Goal: Information Seeking & Learning: Learn about a topic

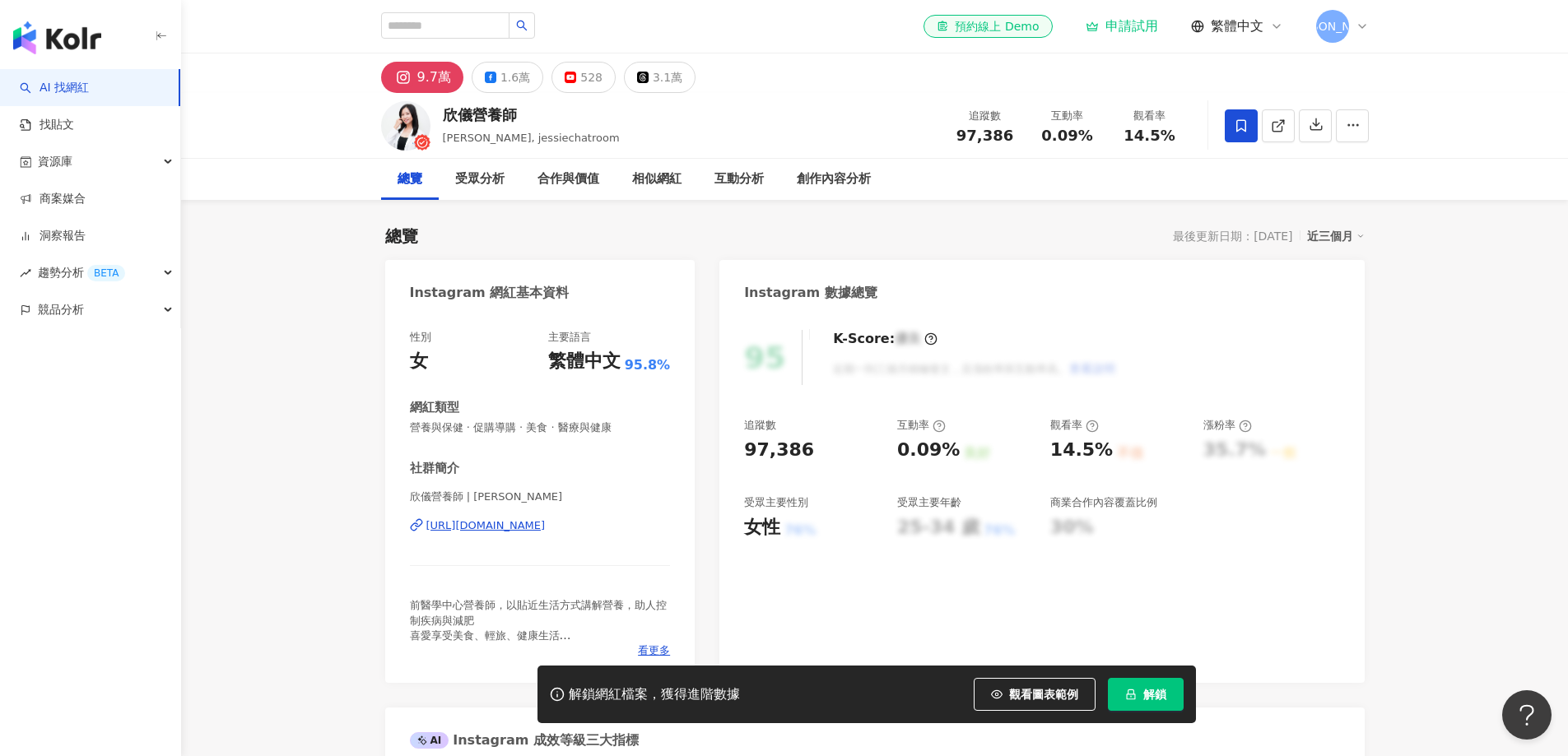
click at [535, 523] on div "https://www.instagram.com/jessie_magicdiet/" at bounding box center [486, 525] width 119 height 15
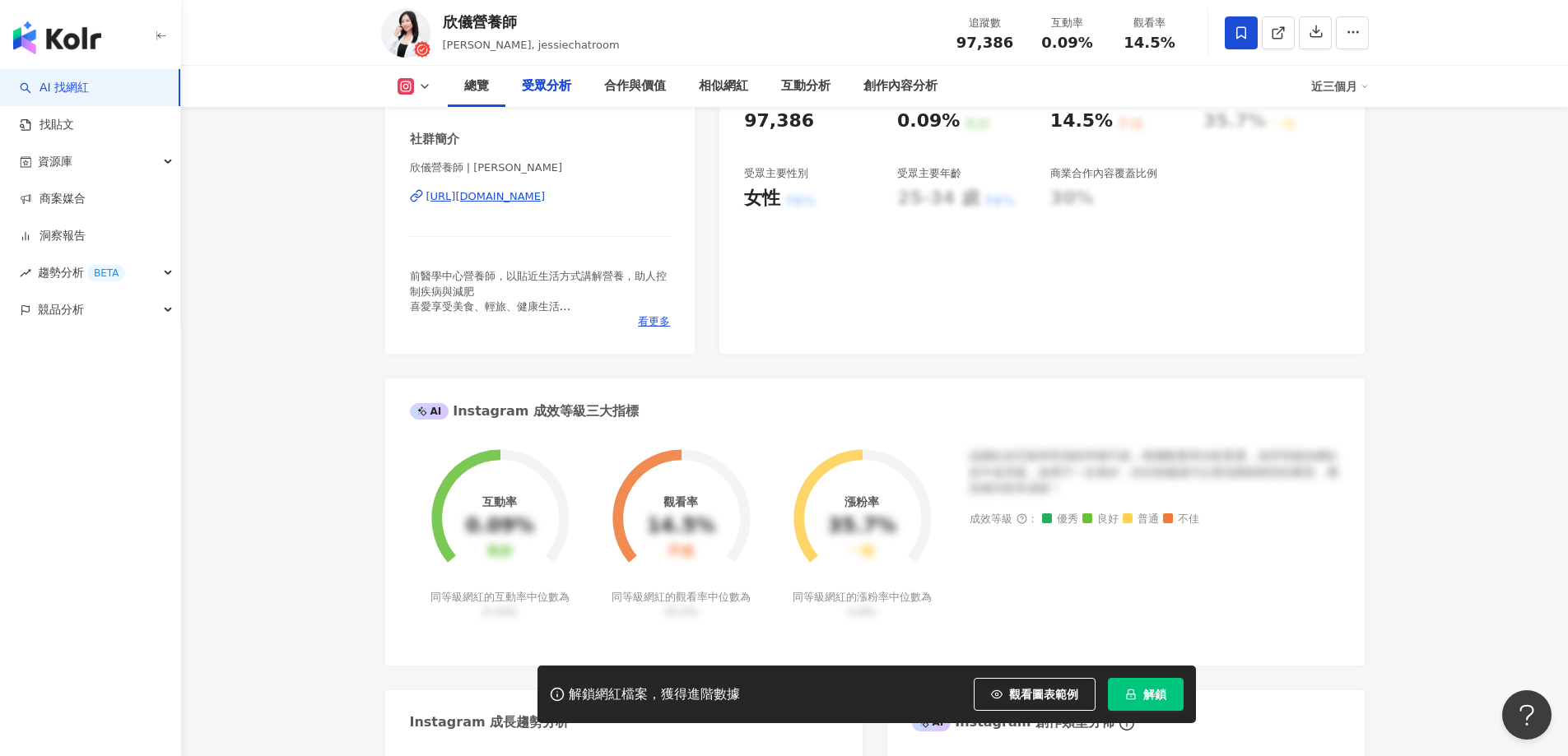
scroll to position [1480, 0]
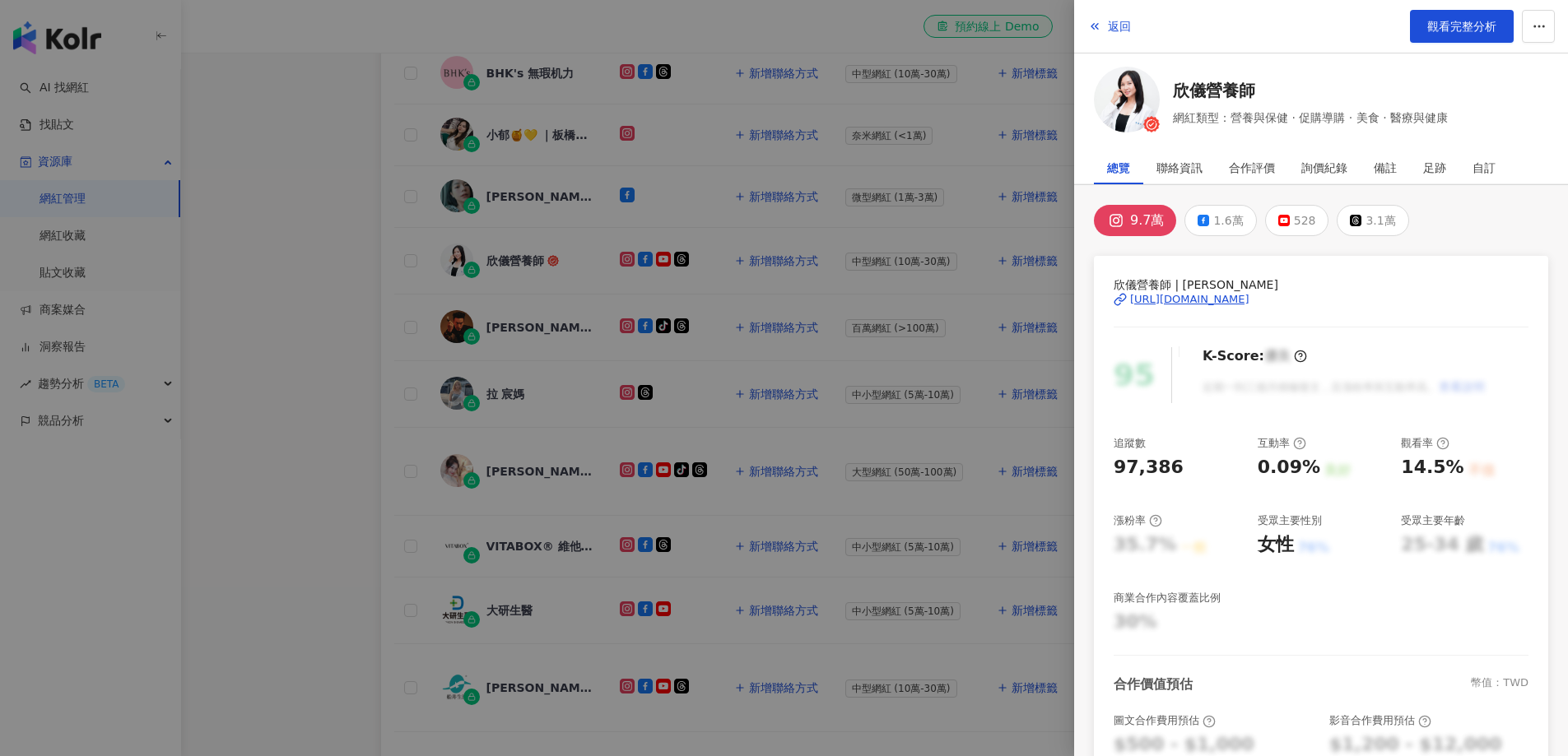
click at [282, 299] on div at bounding box center [784, 378] width 1568 height 756
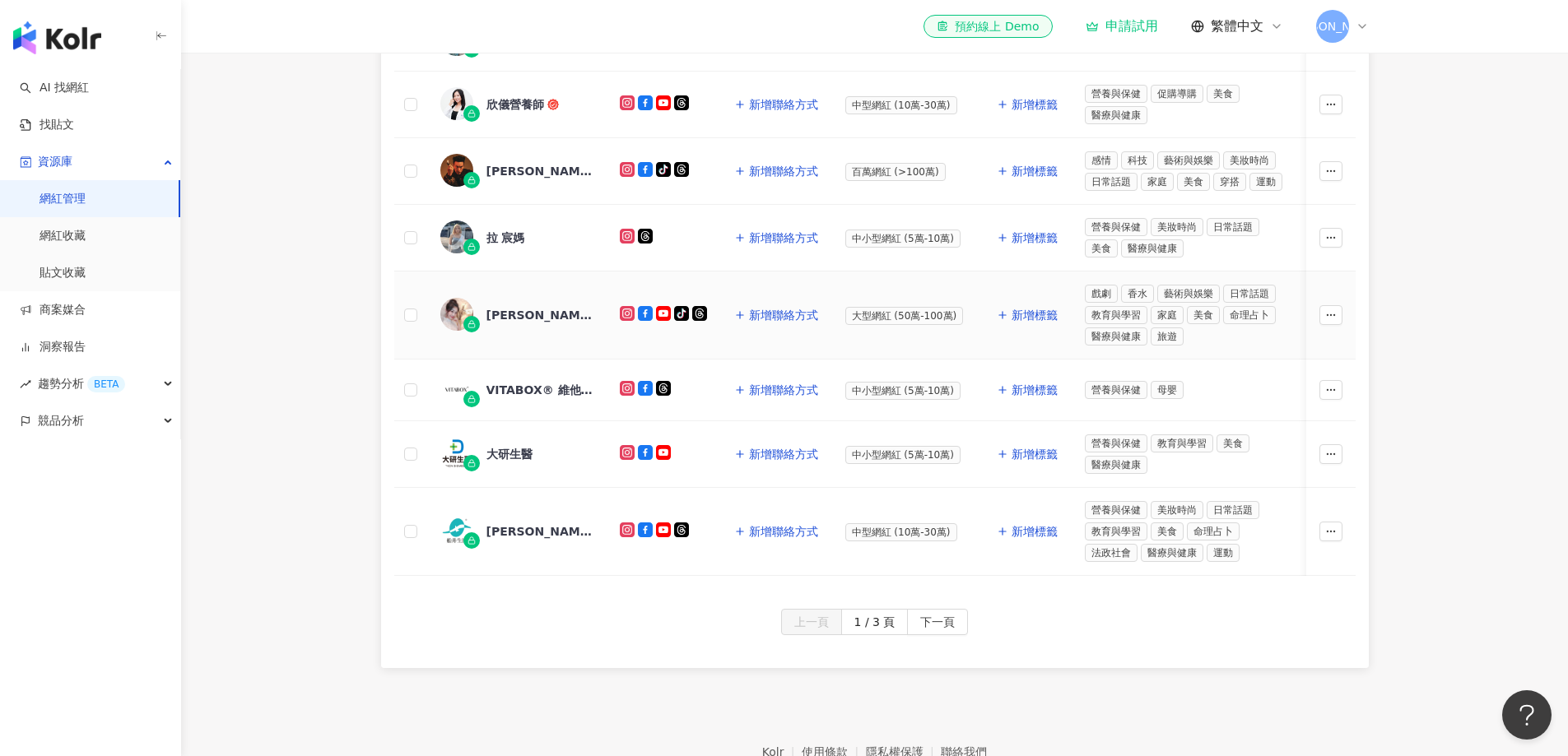
scroll to position [740, 0]
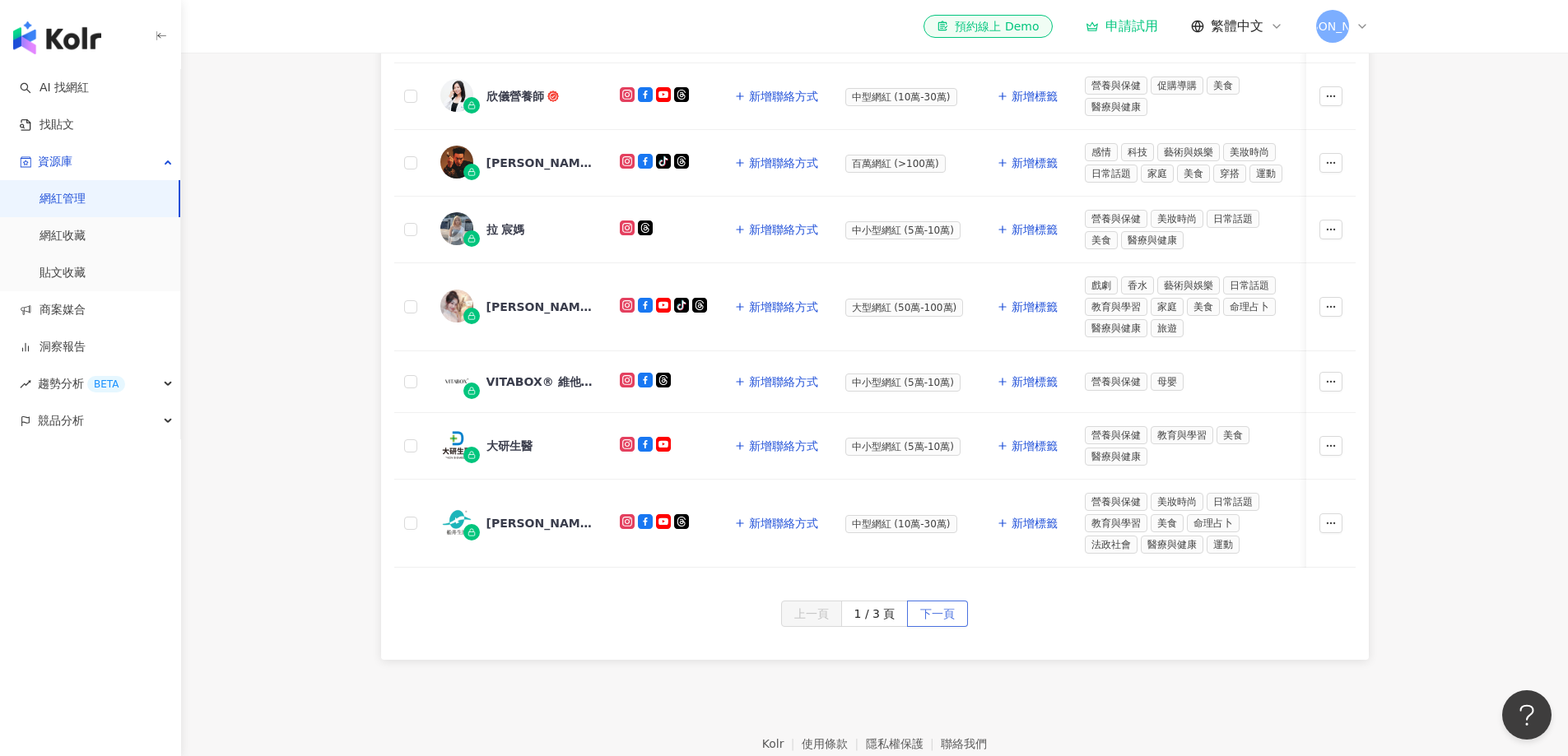
click at [945, 625] on span "下一頁" at bounding box center [936, 615] width 34 height 26
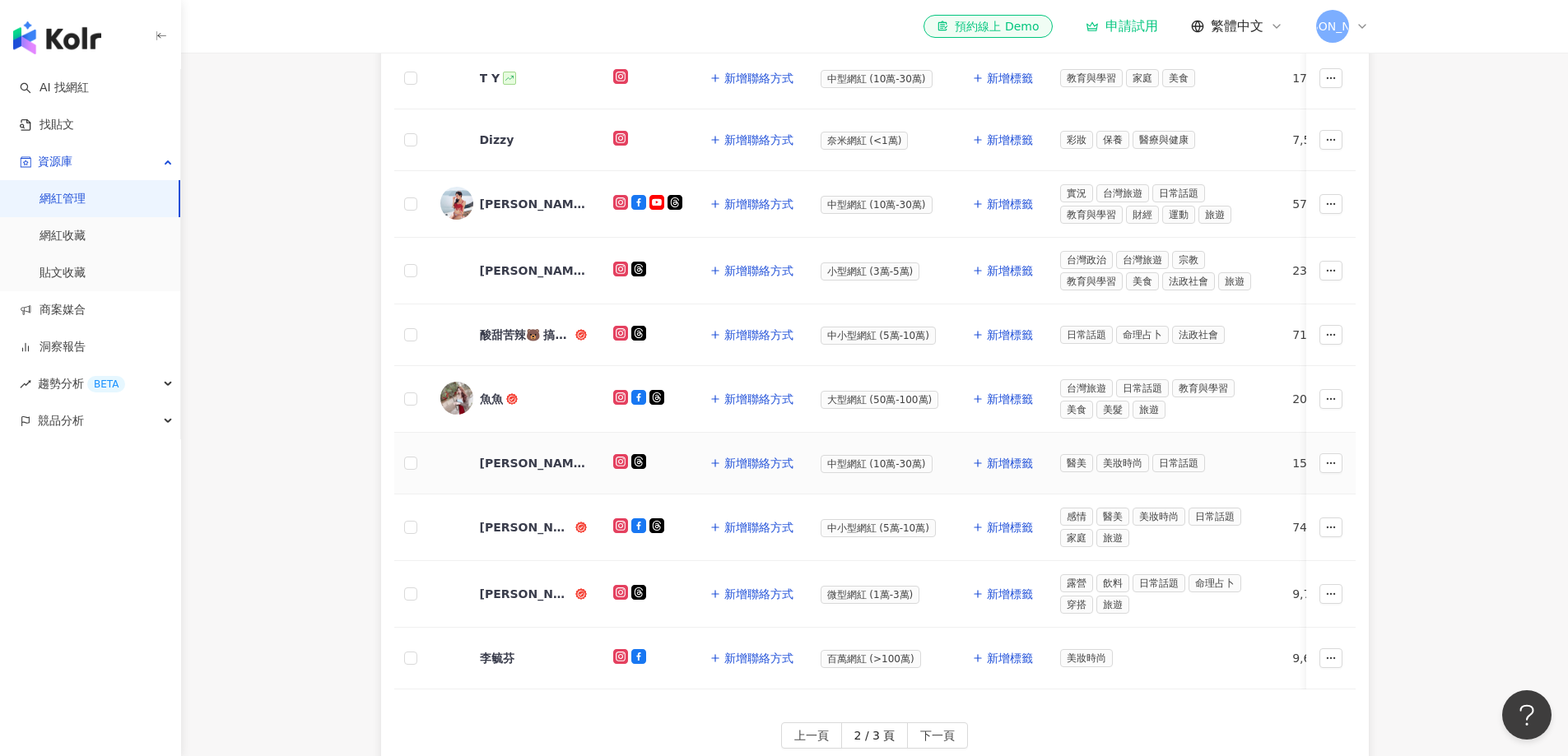
scroll to position [494, 0]
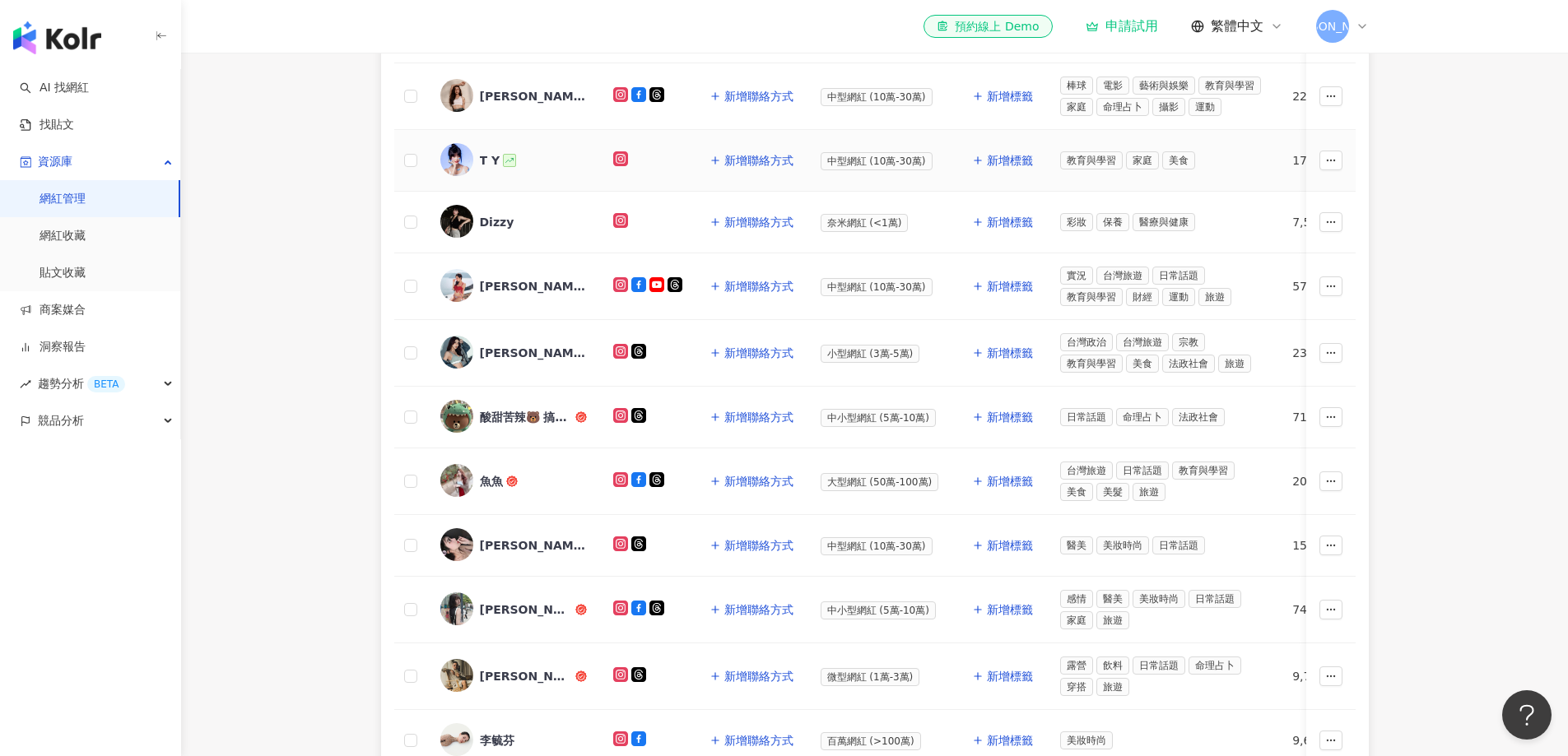
click at [486, 161] on div "T Y" at bounding box center [490, 160] width 20 height 17
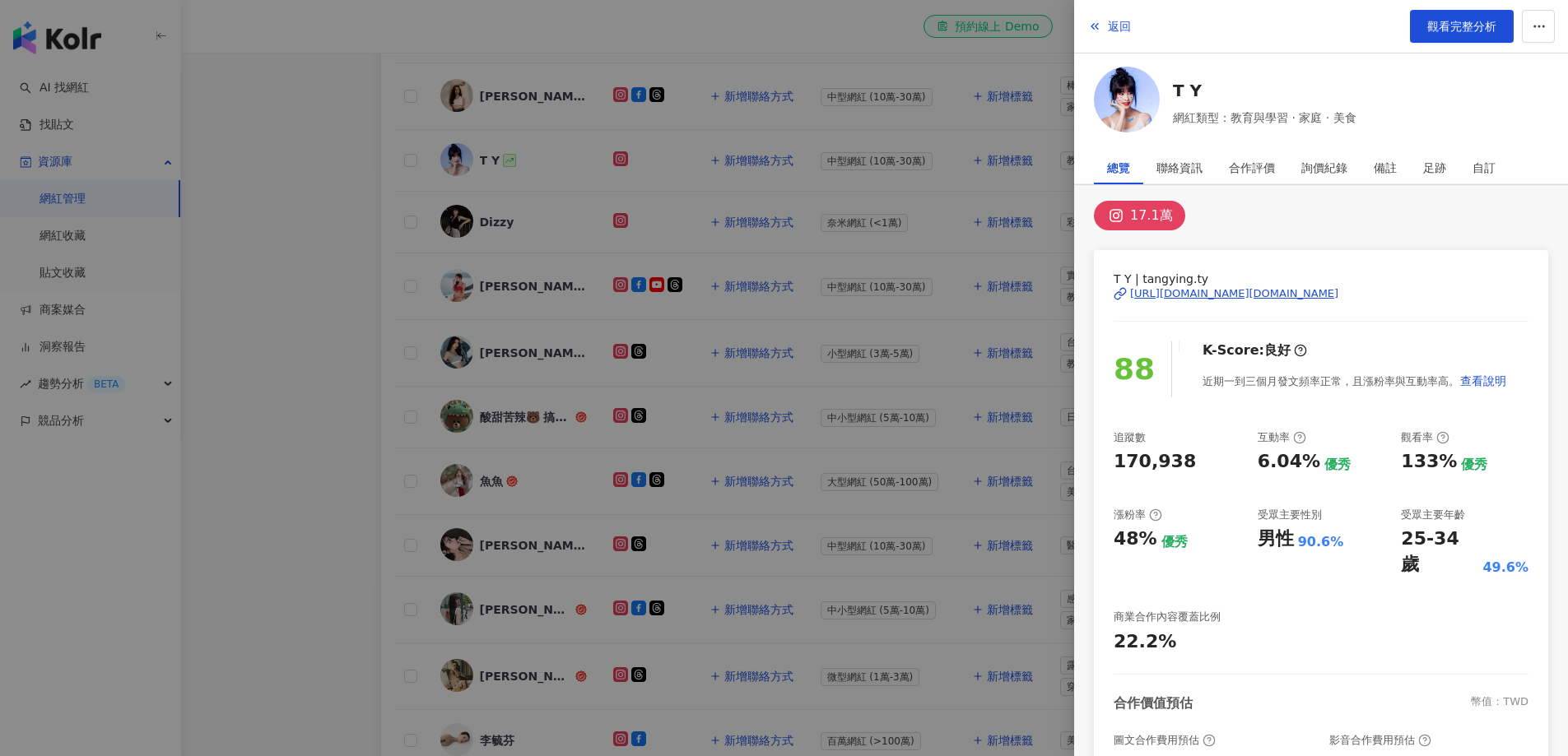
scroll to position [0, 0]
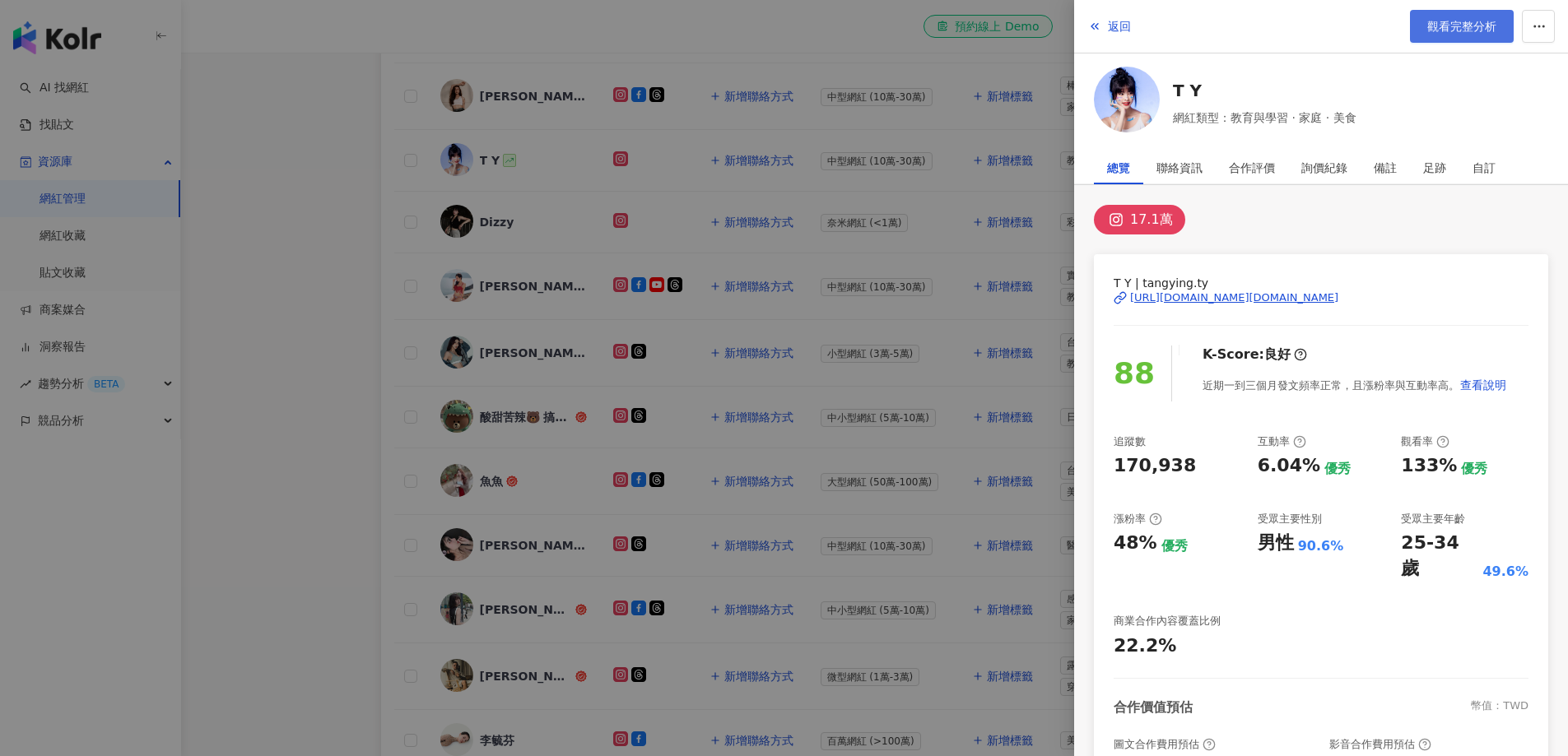
click at [1478, 25] on span "觀看完整分析" at bounding box center [1461, 26] width 69 height 13
click at [296, 271] on div at bounding box center [784, 378] width 1568 height 756
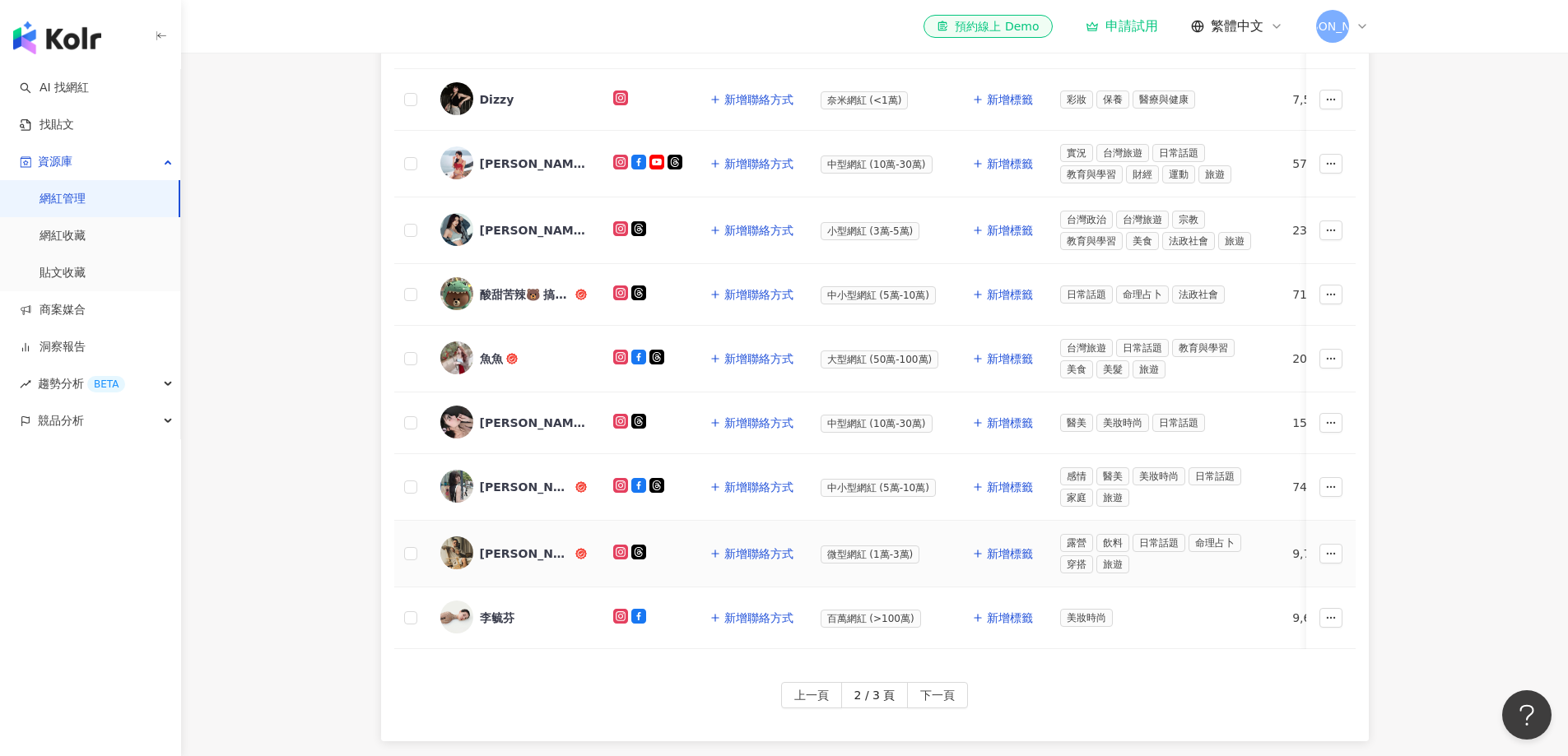
scroll to position [575, 0]
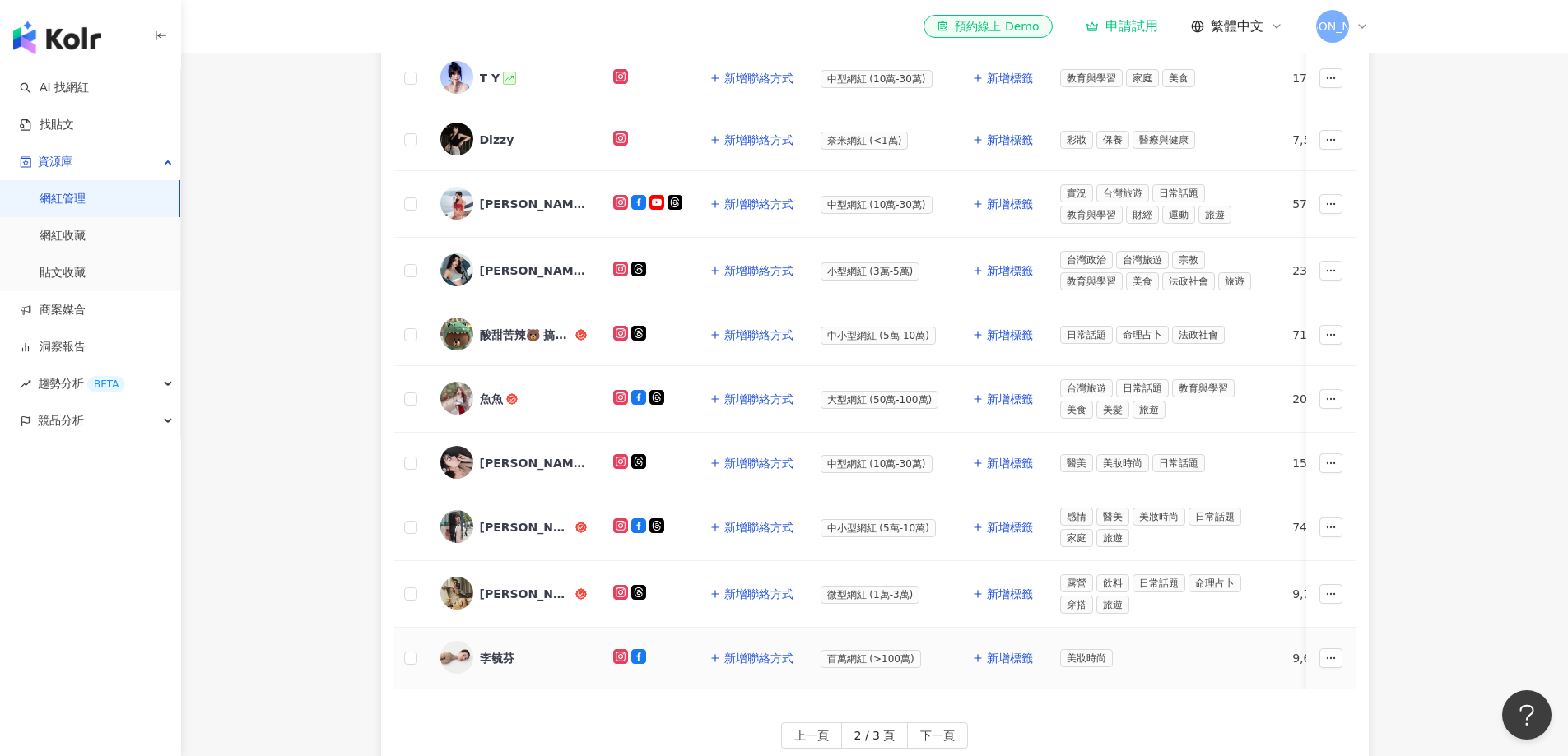
click at [510, 656] on div "李毓芬" at bounding box center [497, 658] width 34 height 17
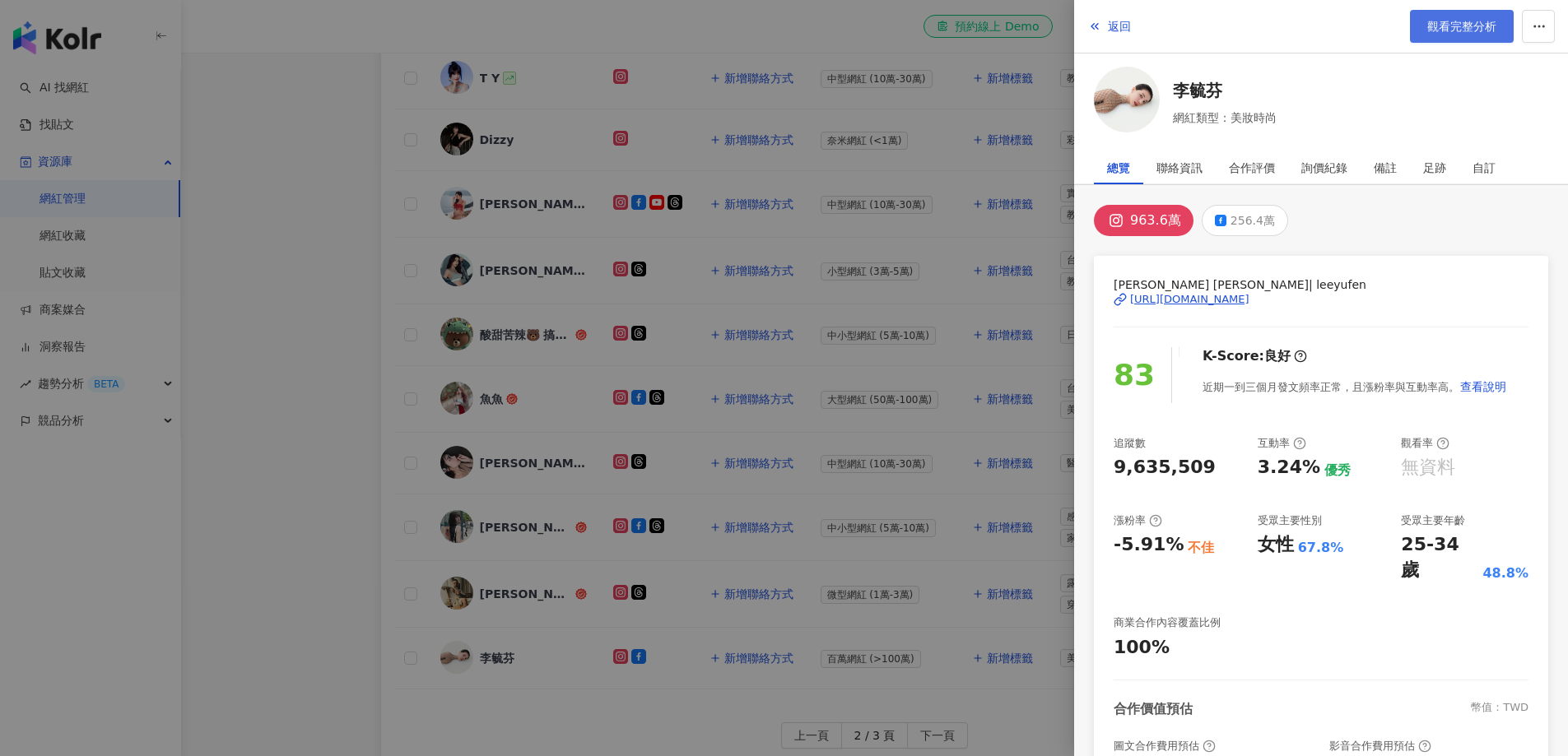
click at [1469, 32] on span "觀看完整分析" at bounding box center [1461, 26] width 69 height 13
click at [320, 437] on div at bounding box center [784, 378] width 1568 height 756
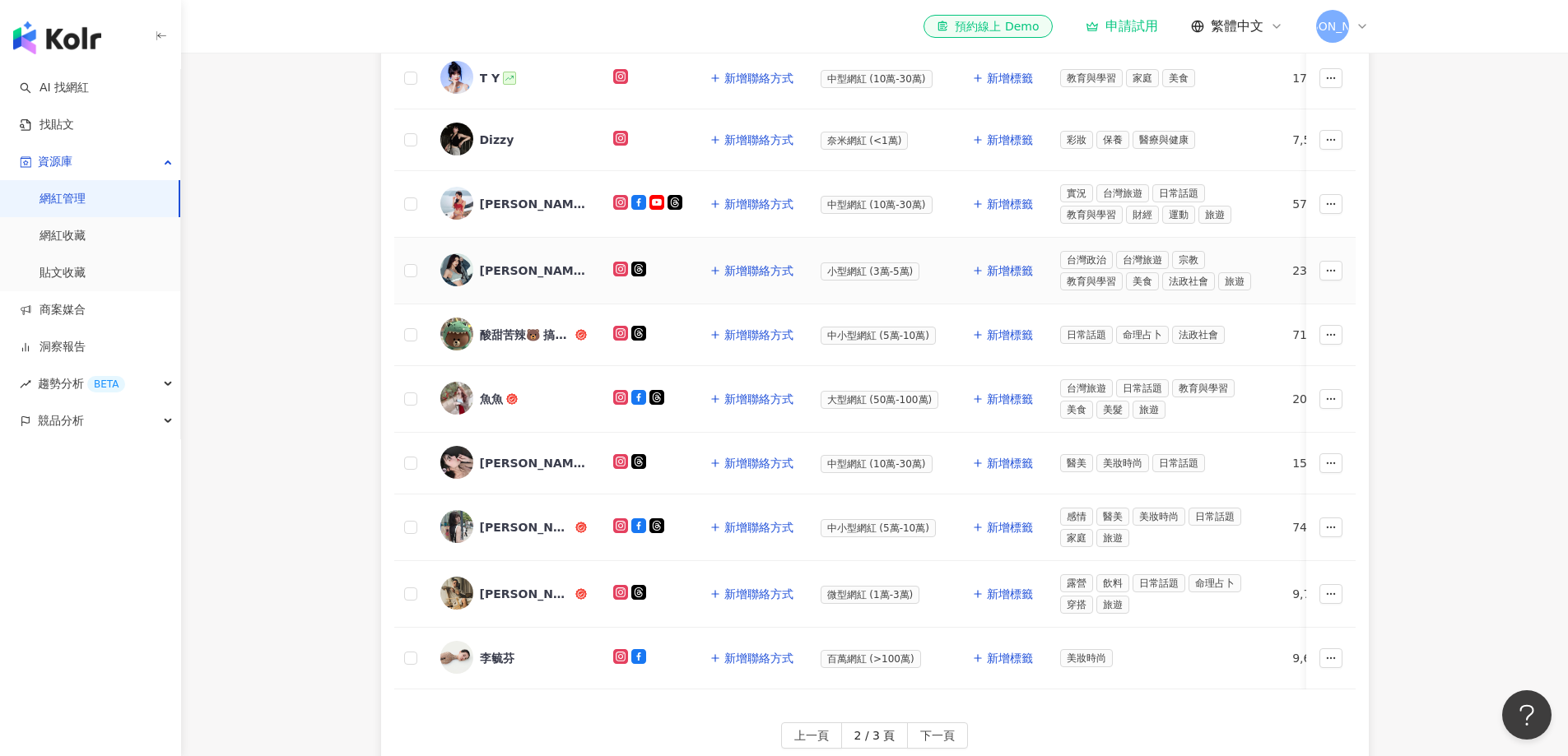
click at [504, 267] on div "Kate Guo" at bounding box center [533, 270] width 107 height 17
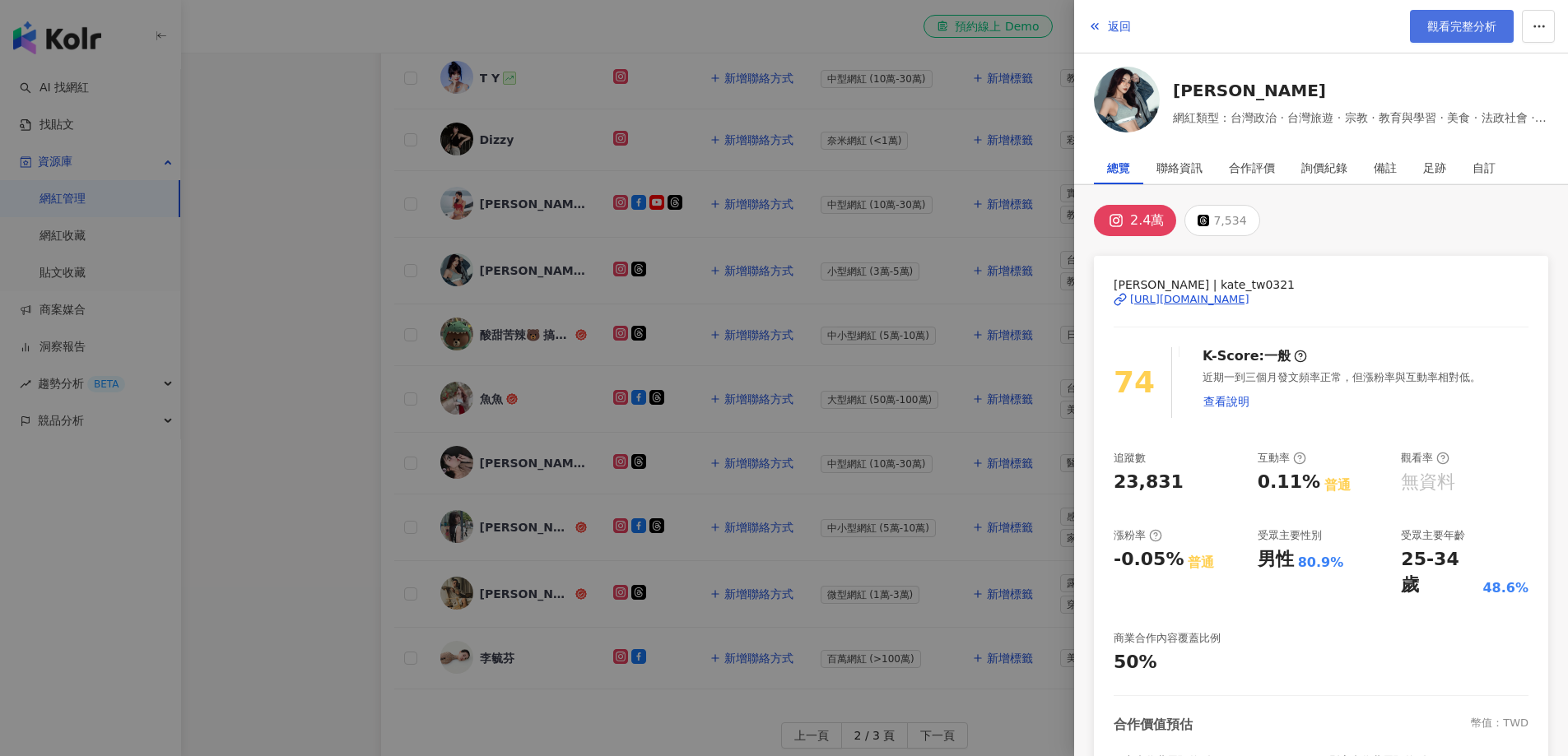
click at [1466, 27] on span "觀看完整分析" at bounding box center [1461, 26] width 69 height 13
click at [333, 321] on div at bounding box center [784, 378] width 1568 height 756
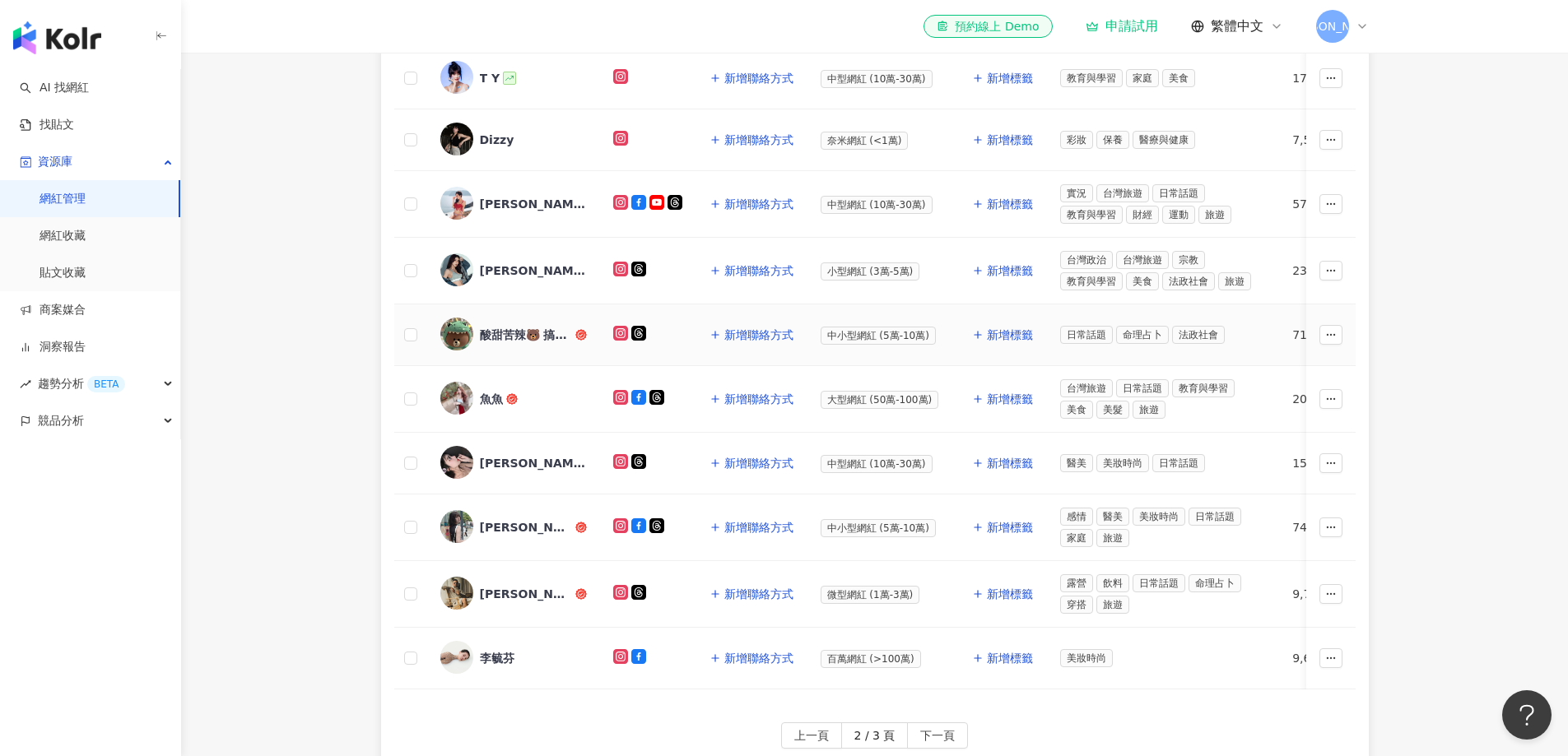
click at [506, 335] on div "酸甜苦辣🐻 搞笑·梗圖·全是感情分享" at bounding box center [526, 334] width 92 height 17
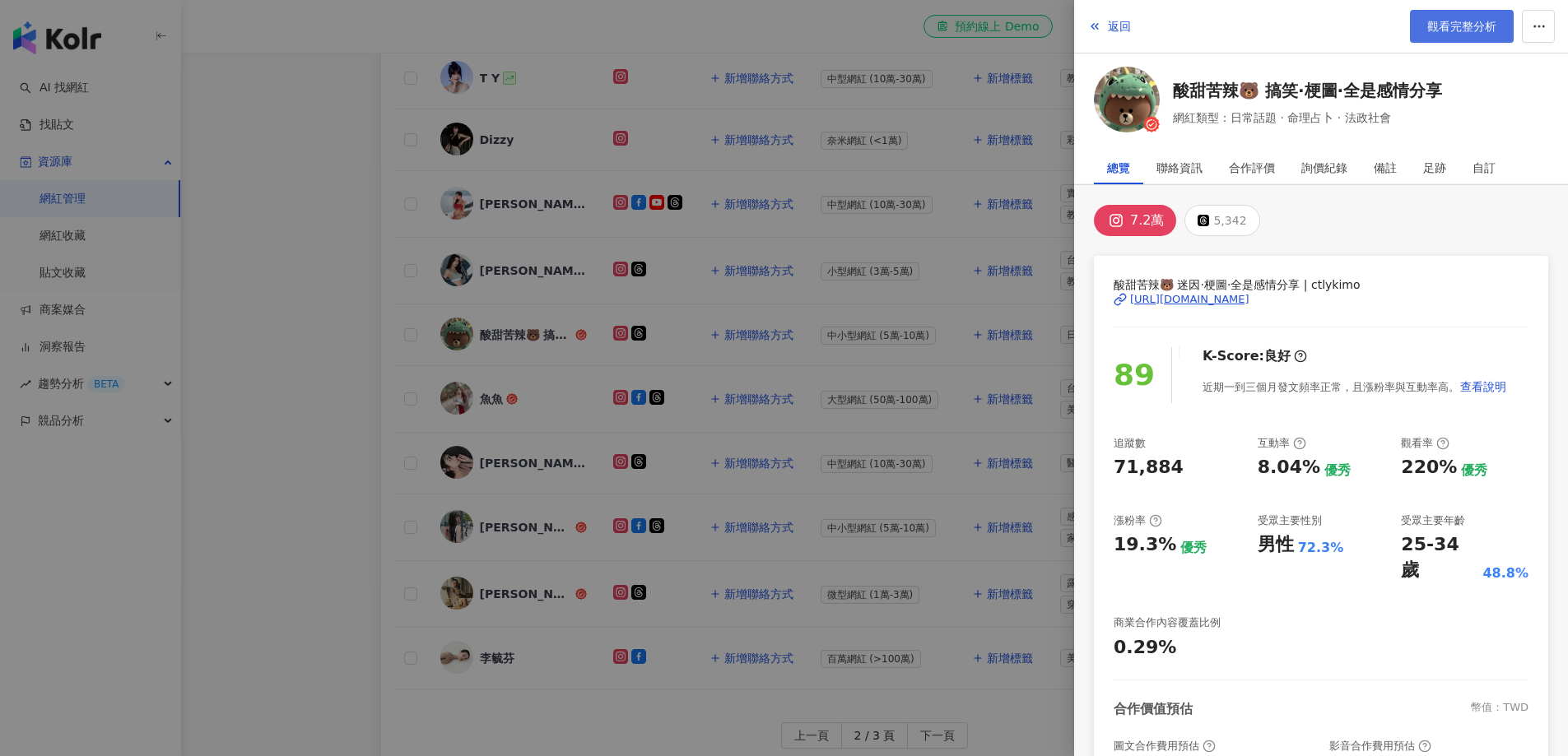
click at [1463, 23] on span "觀看完整分析" at bounding box center [1461, 26] width 69 height 13
click at [427, 256] on div at bounding box center [784, 378] width 1568 height 756
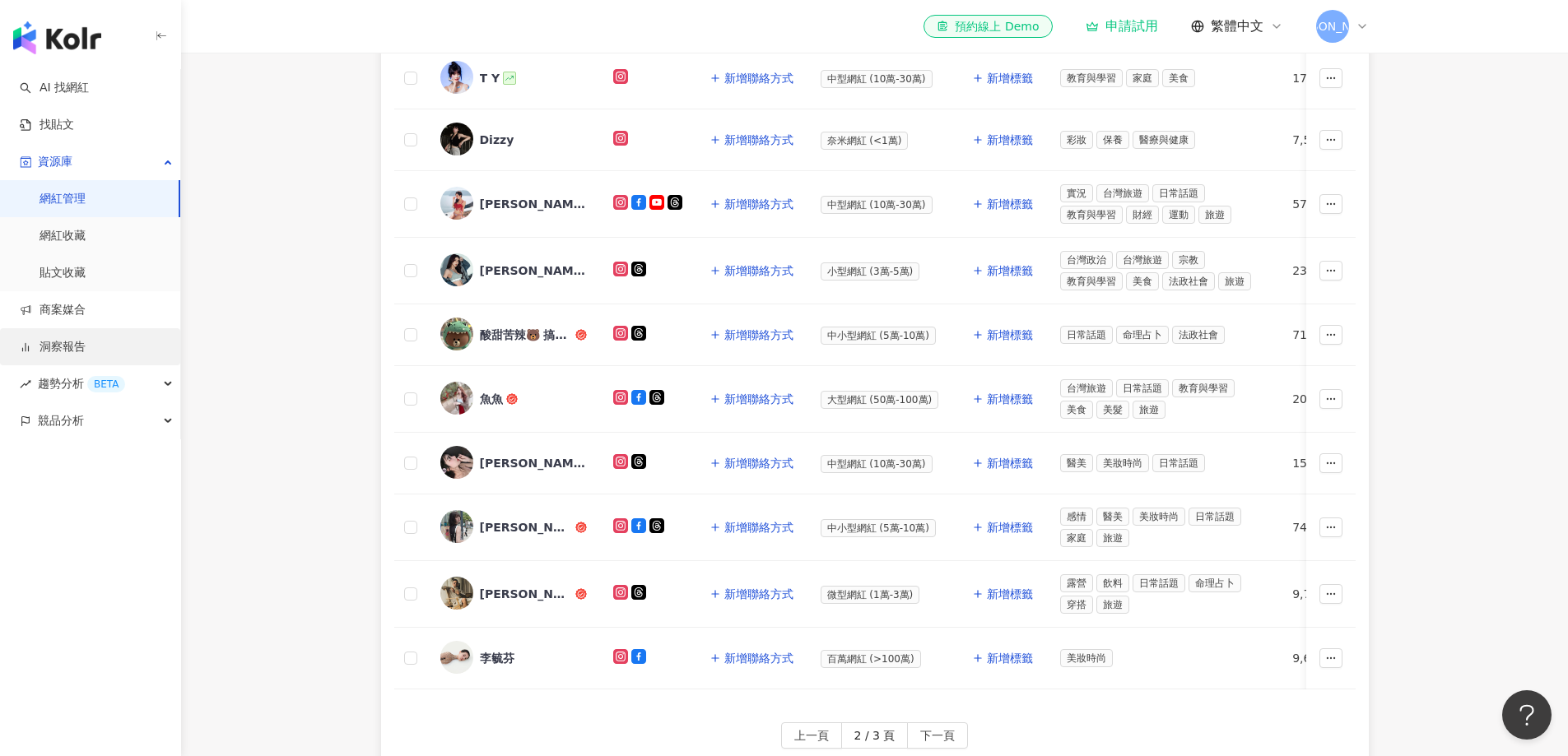
click at [73, 350] on link "洞察報告" at bounding box center [53, 346] width 66 height 17
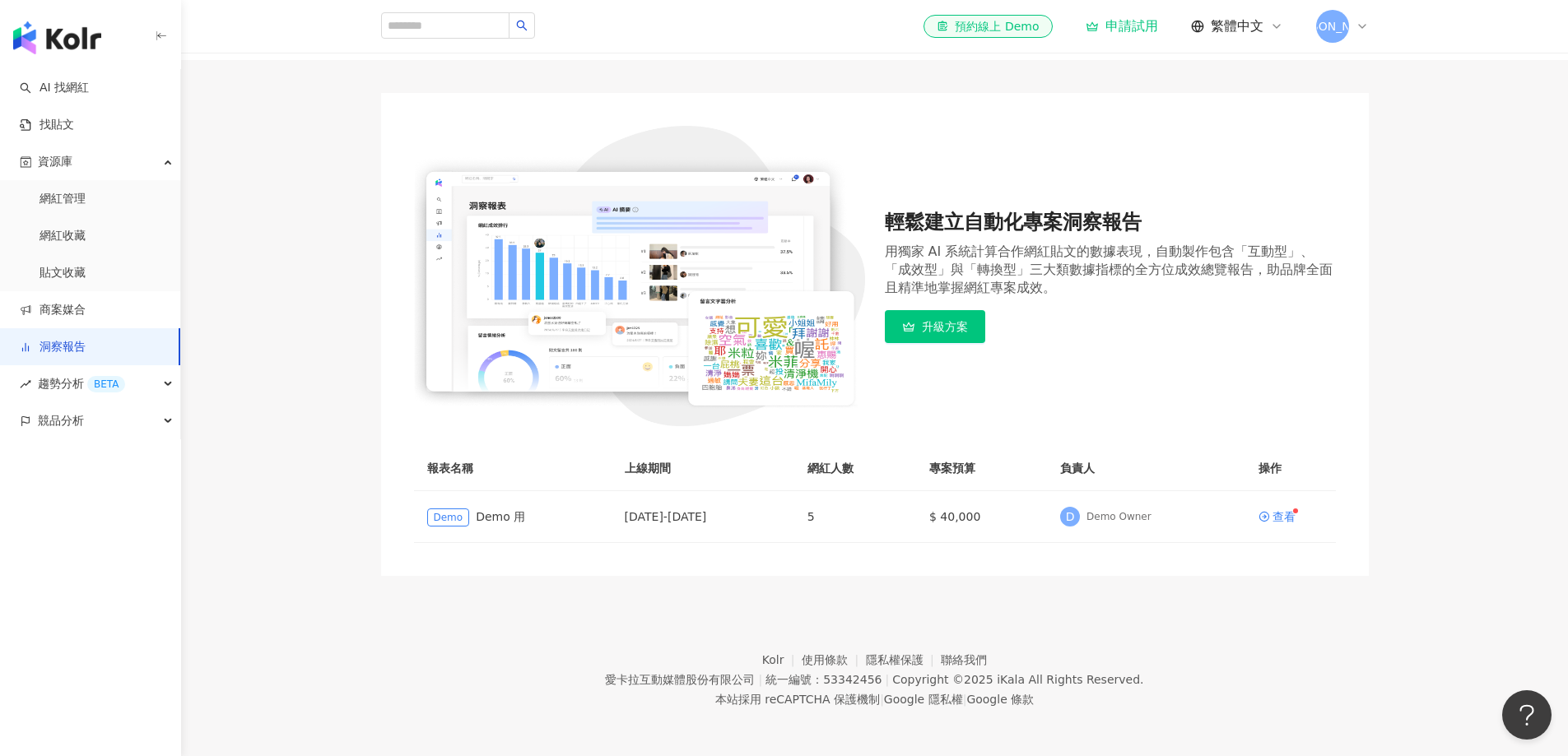
scroll to position [96, 0]
click at [1289, 517] on div "查看" at bounding box center [1284, 514] width 23 height 11
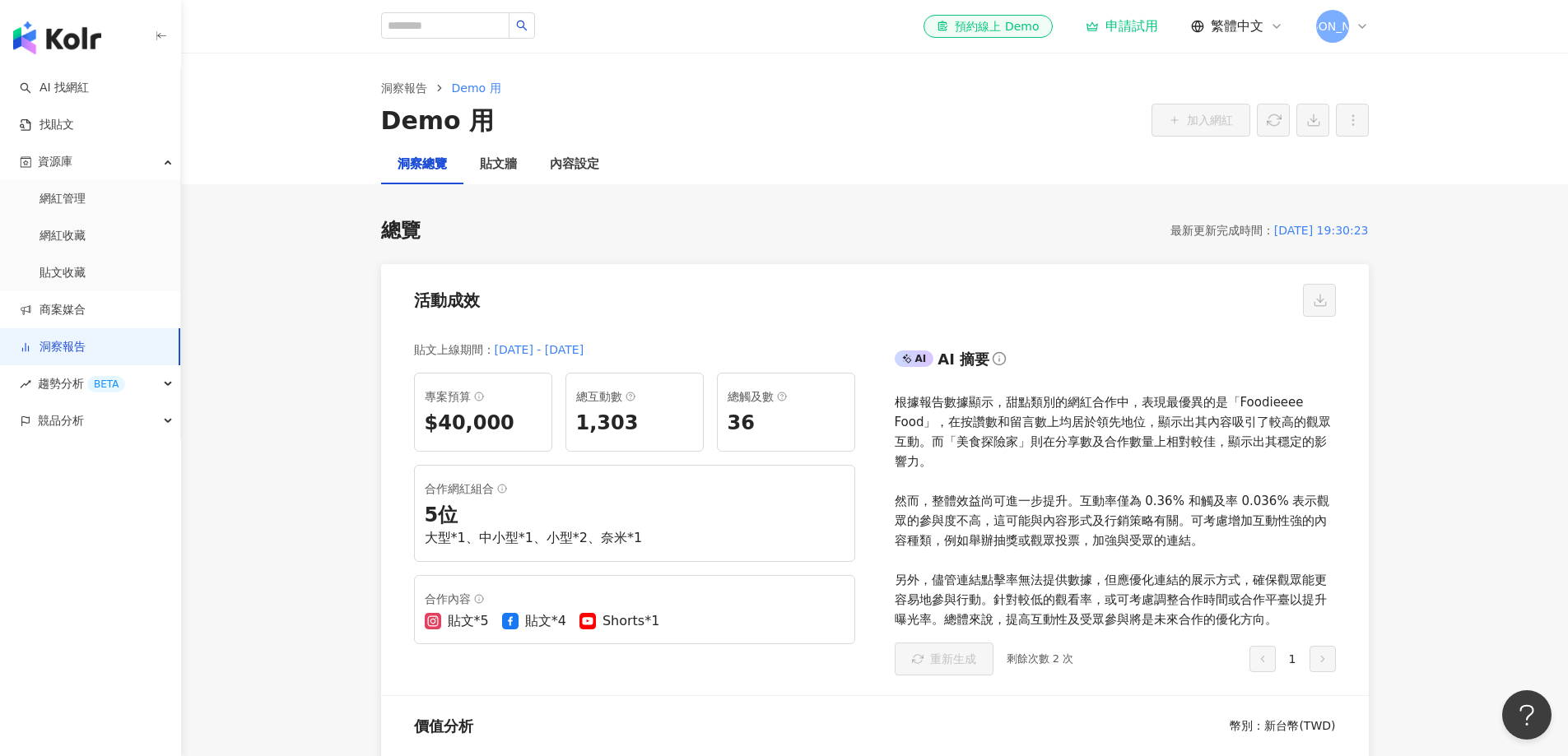
click at [72, 351] on link "洞察報告" at bounding box center [53, 346] width 66 height 17
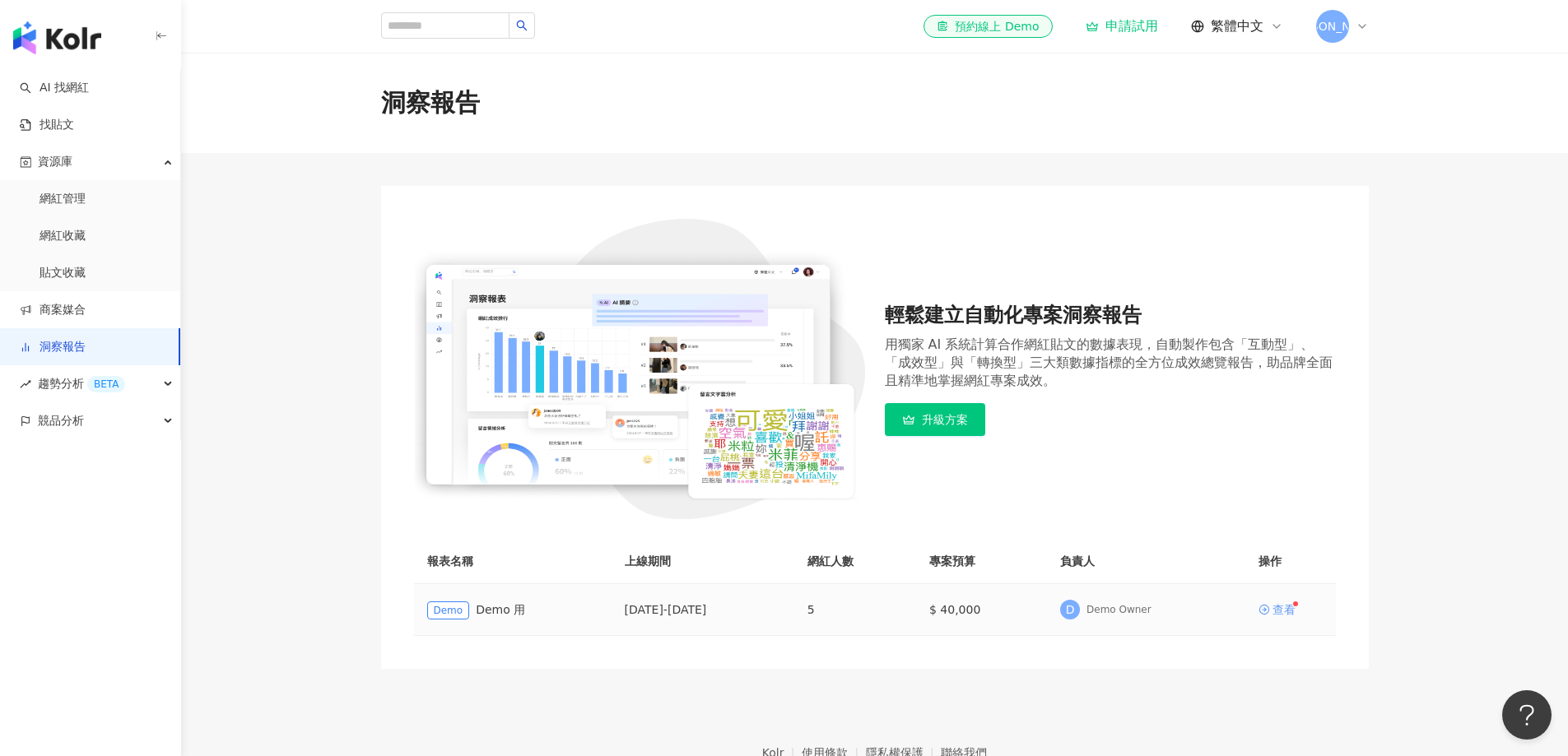
click at [1278, 608] on div "查看" at bounding box center [1284, 609] width 23 height 11
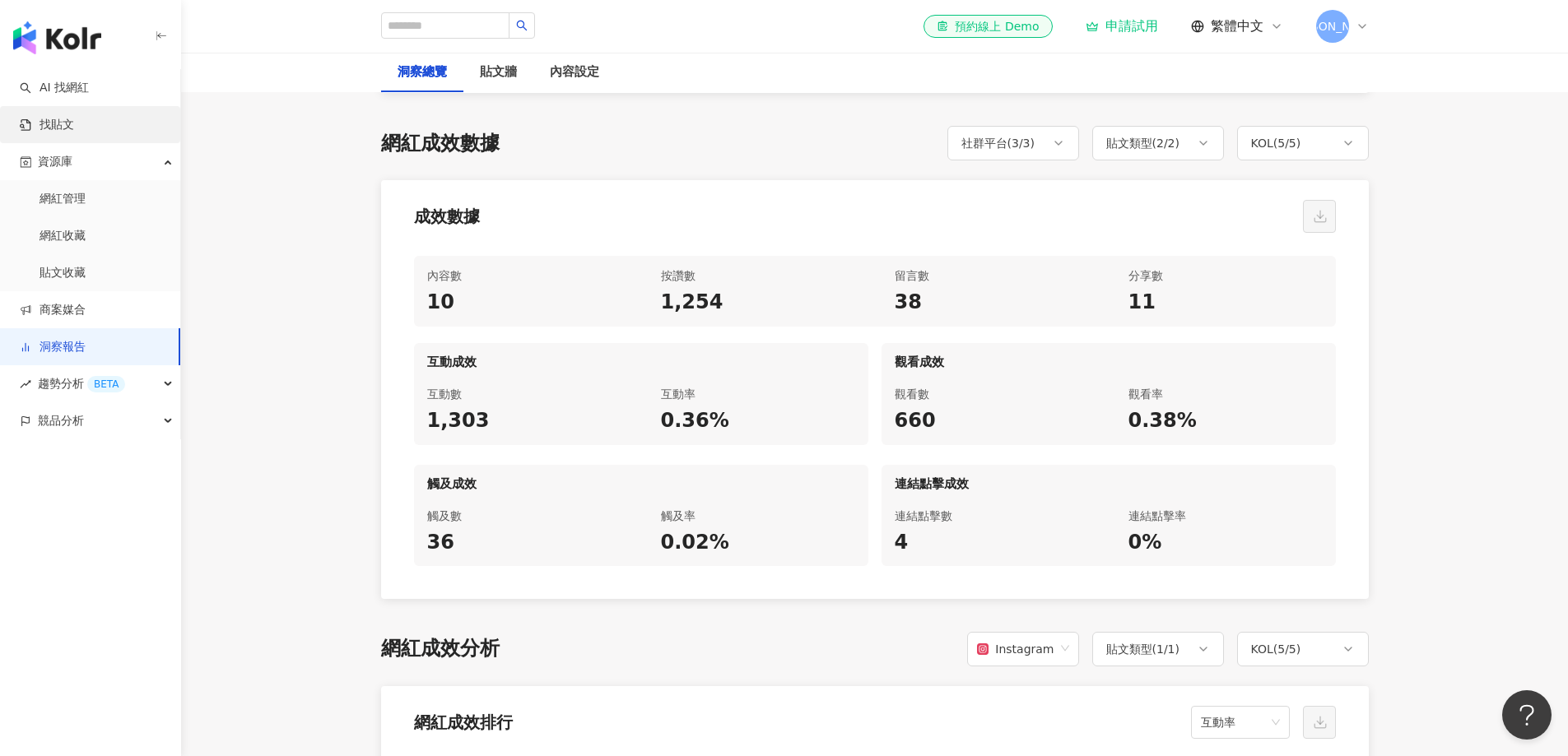
scroll to position [740, 0]
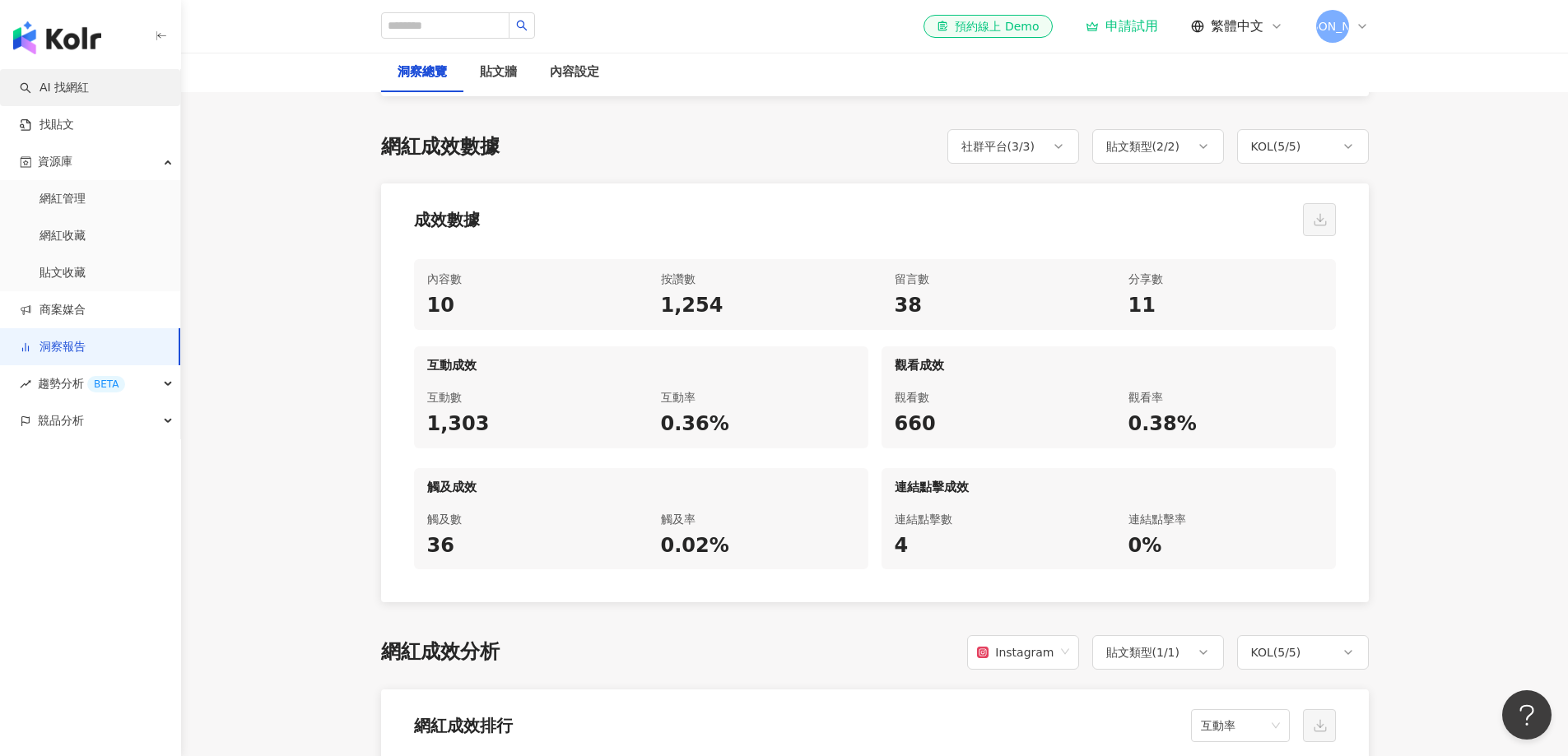
click at [68, 84] on link "AI 找網紅" at bounding box center [54, 88] width 69 height 17
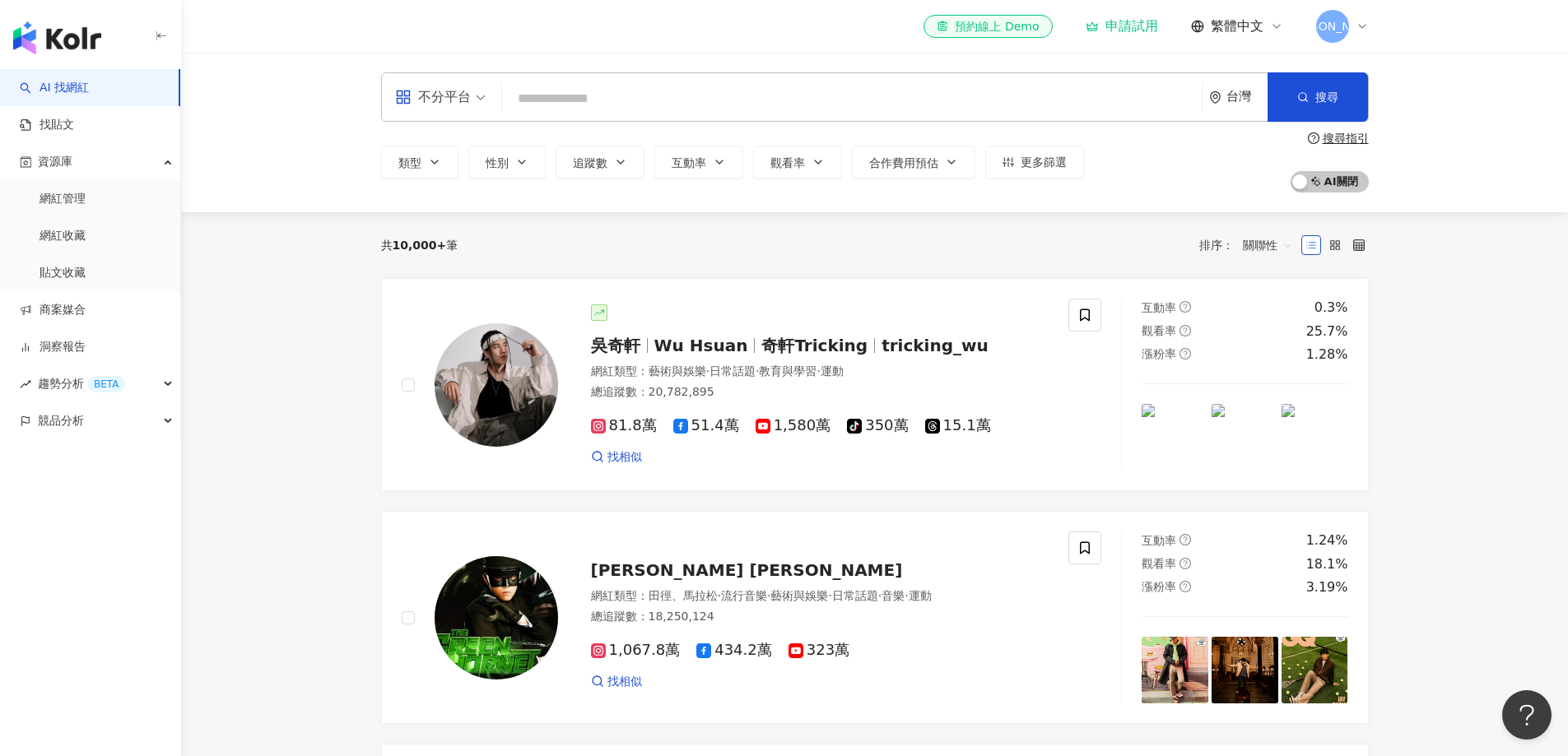
click at [572, 95] on input "search" at bounding box center [852, 99] width 686 height 32
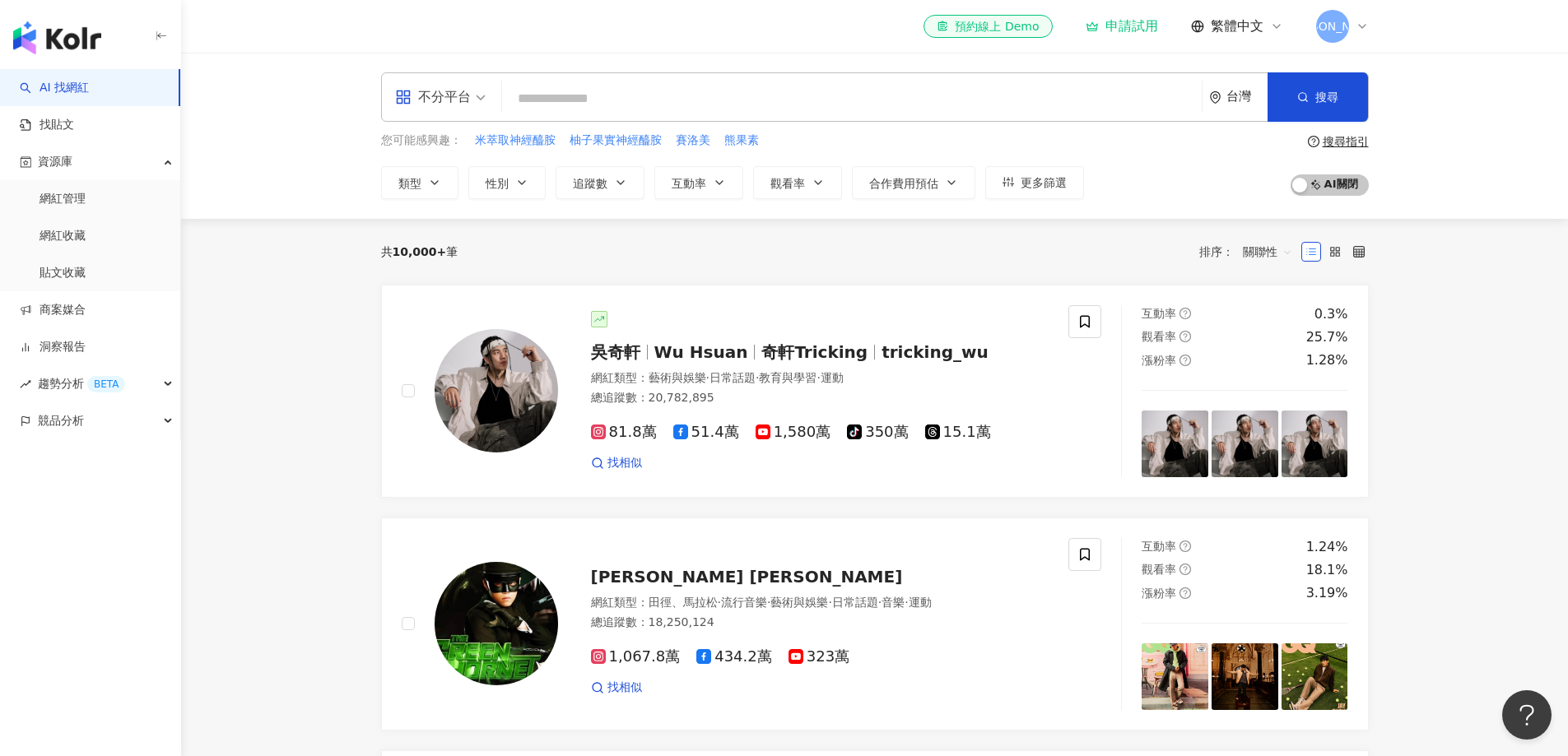
click at [568, 100] on input "search" at bounding box center [852, 99] width 686 height 32
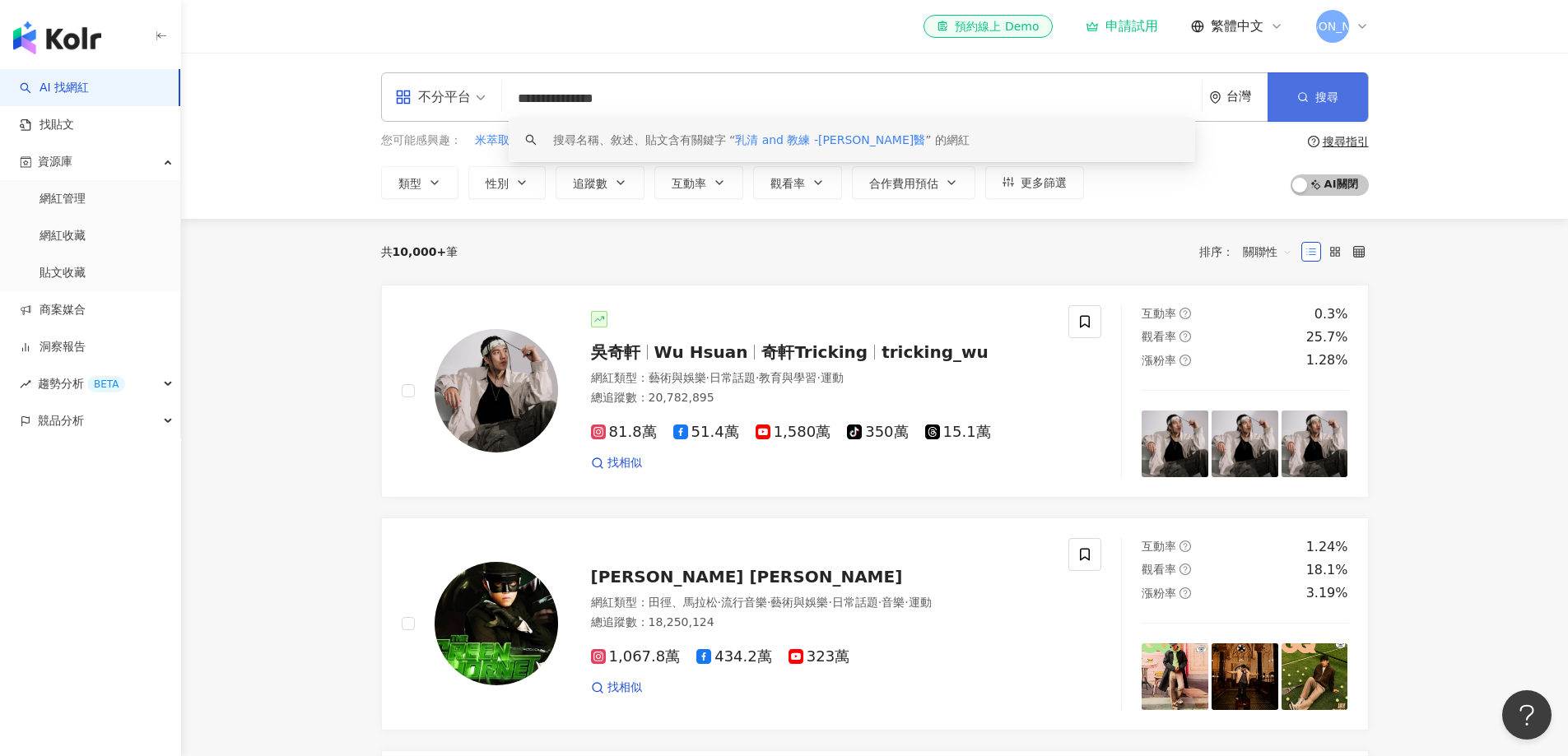
type input "**********"
click at [1309, 96] on button "搜尋" at bounding box center [1317, 97] width 100 height 49
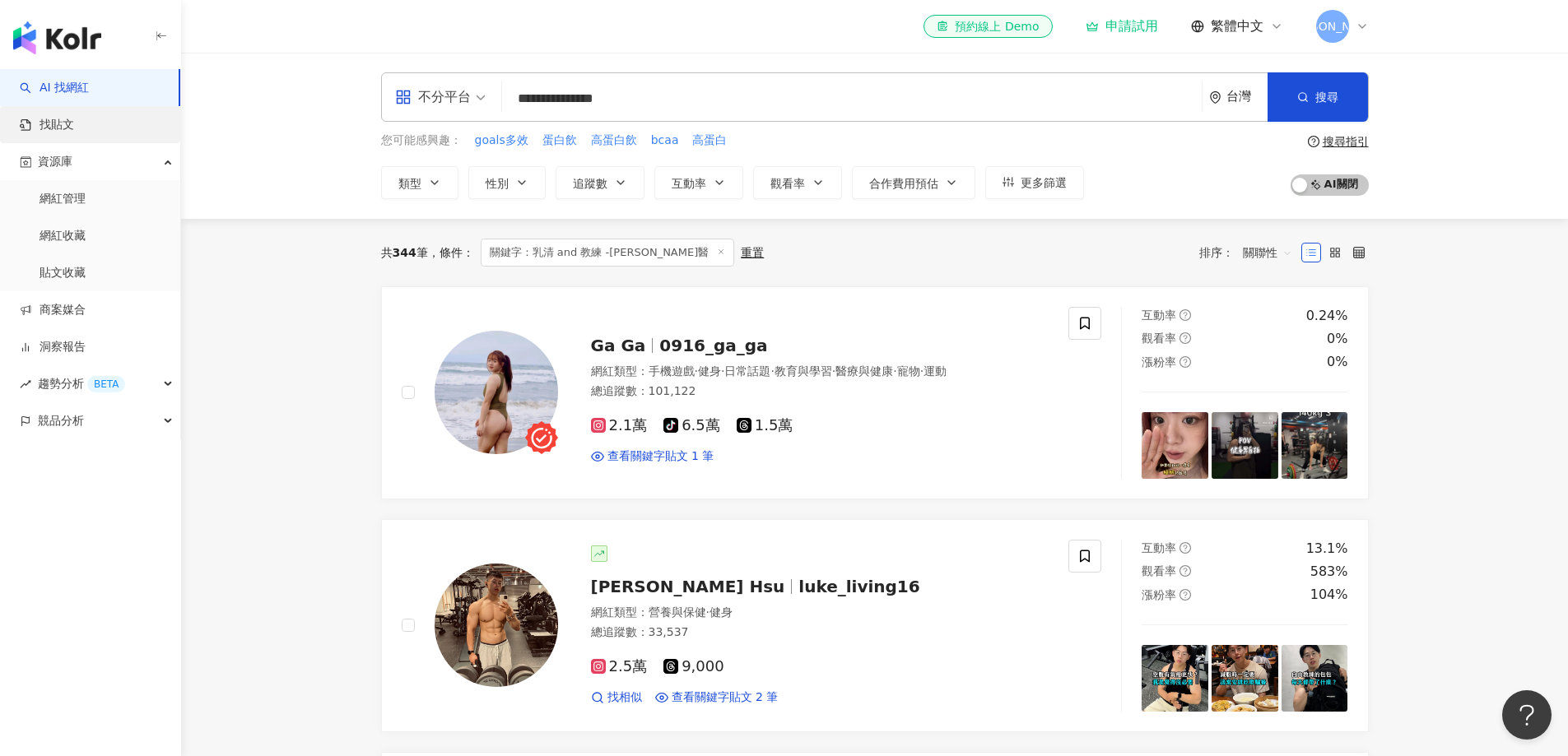
click at [74, 117] on link "找貼文" at bounding box center [47, 125] width 54 height 17
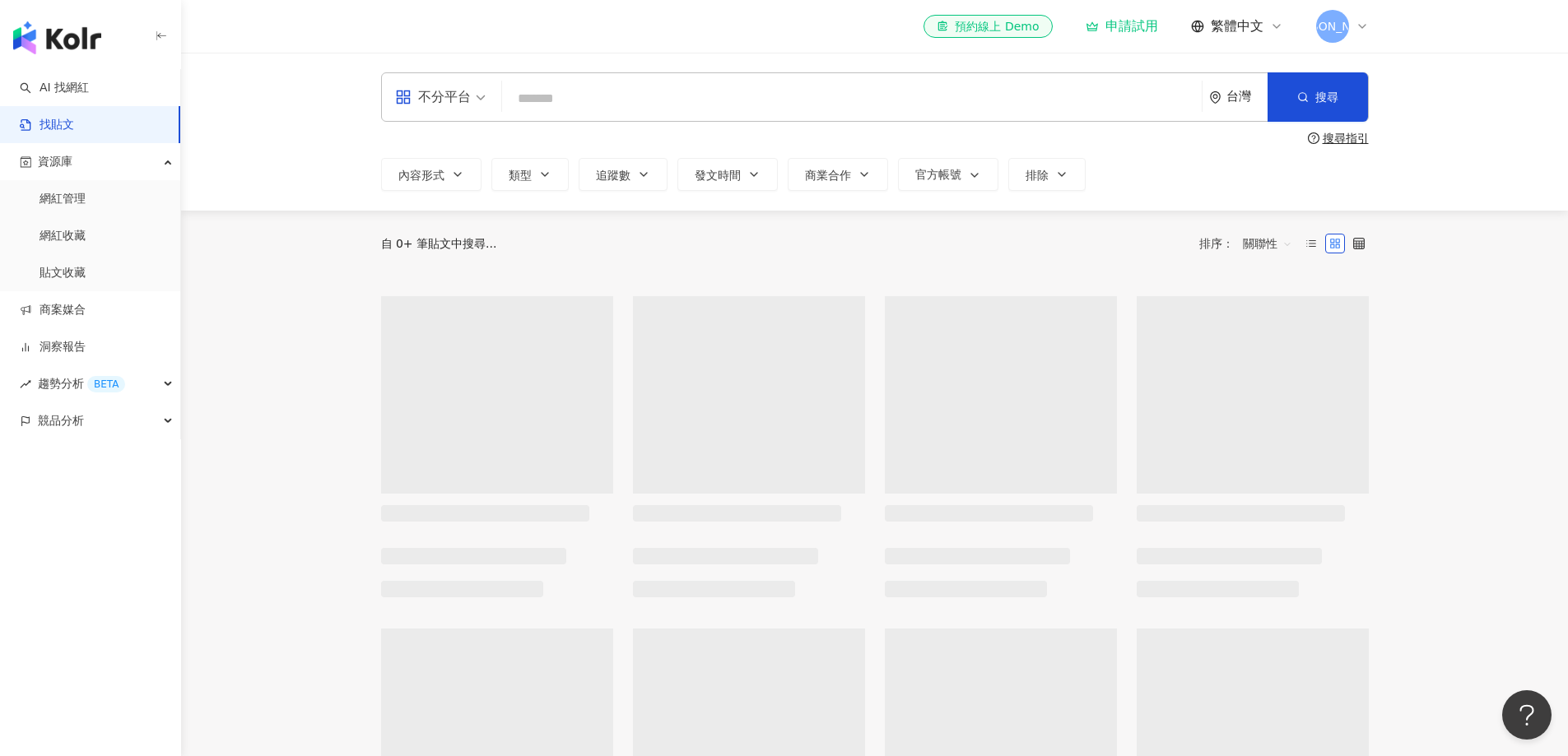
click at [603, 107] on input "search" at bounding box center [852, 98] width 686 height 35
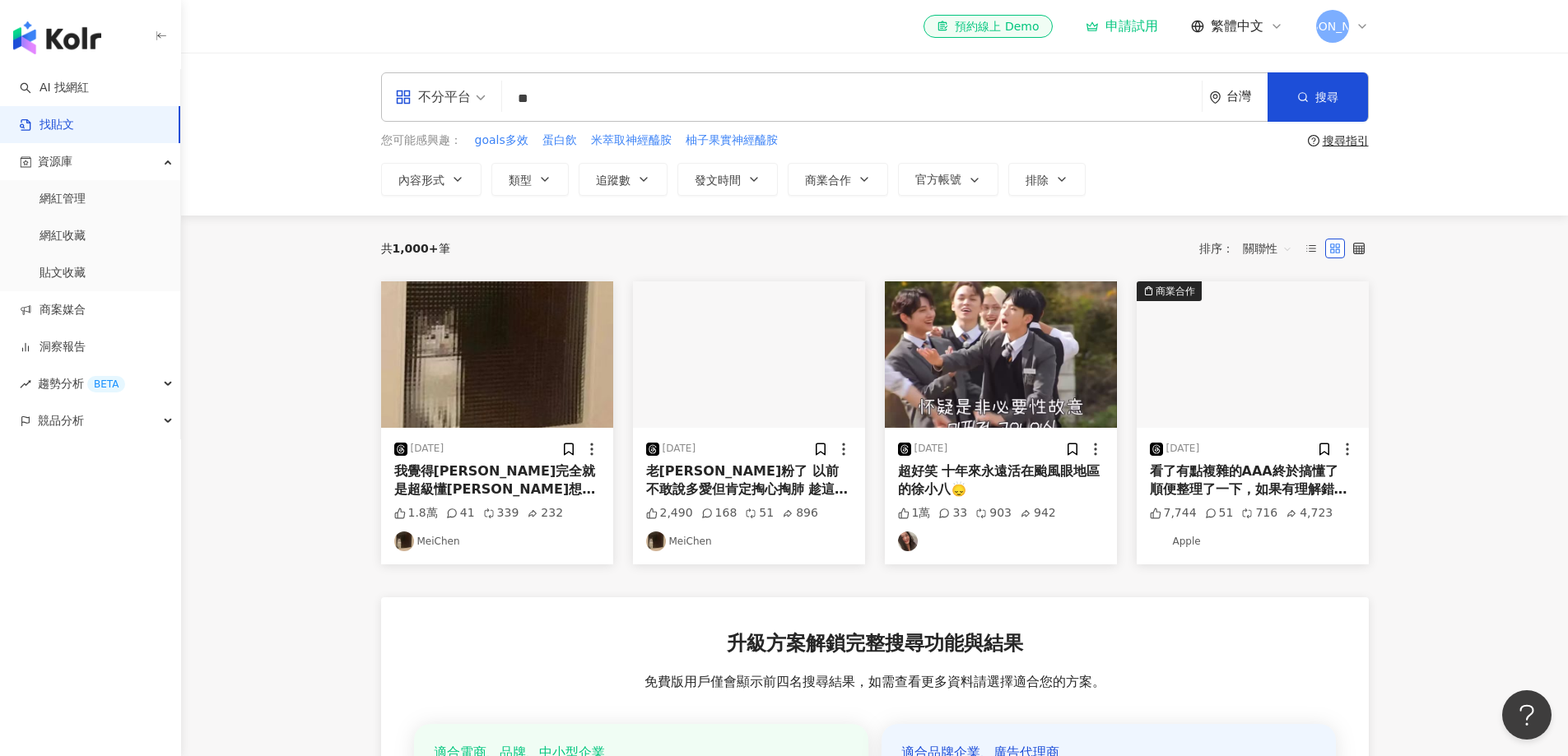
type input "*"
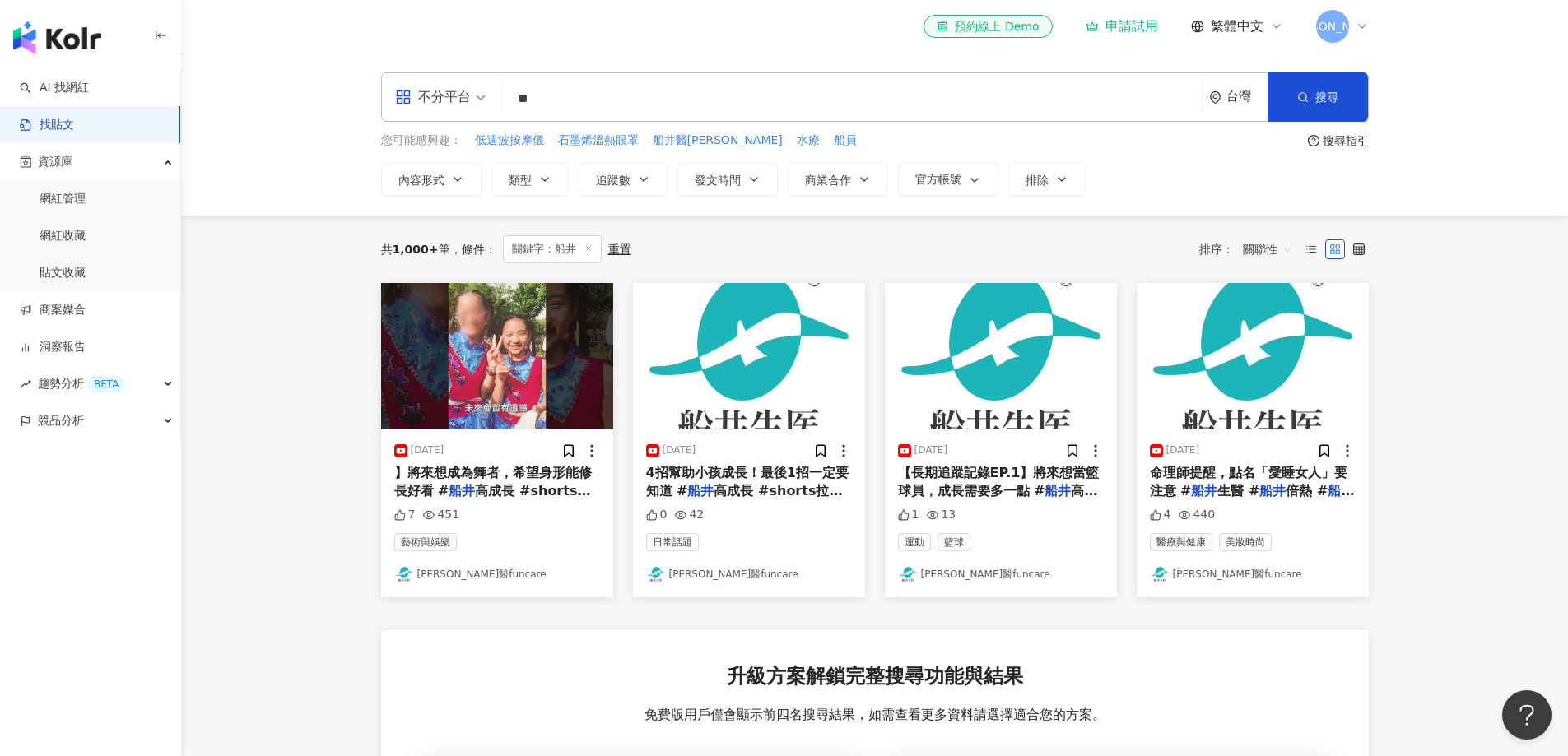
click at [1424, 430] on main "不分平台 ** 台灣 搜尋 您可能感興趣： 低週波按摩儀 石墨烯溫熱眼罩 船井醫卡 水療 船員 搜尋指引 內容形式 類型 追蹤數 發文時間 商業合作 官方帳號…" at bounding box center [874, 566] width 1386 height 1027
click at [611, 102] on input "**" at bounding box center [852, 98] width 686 height 35
type input "********"
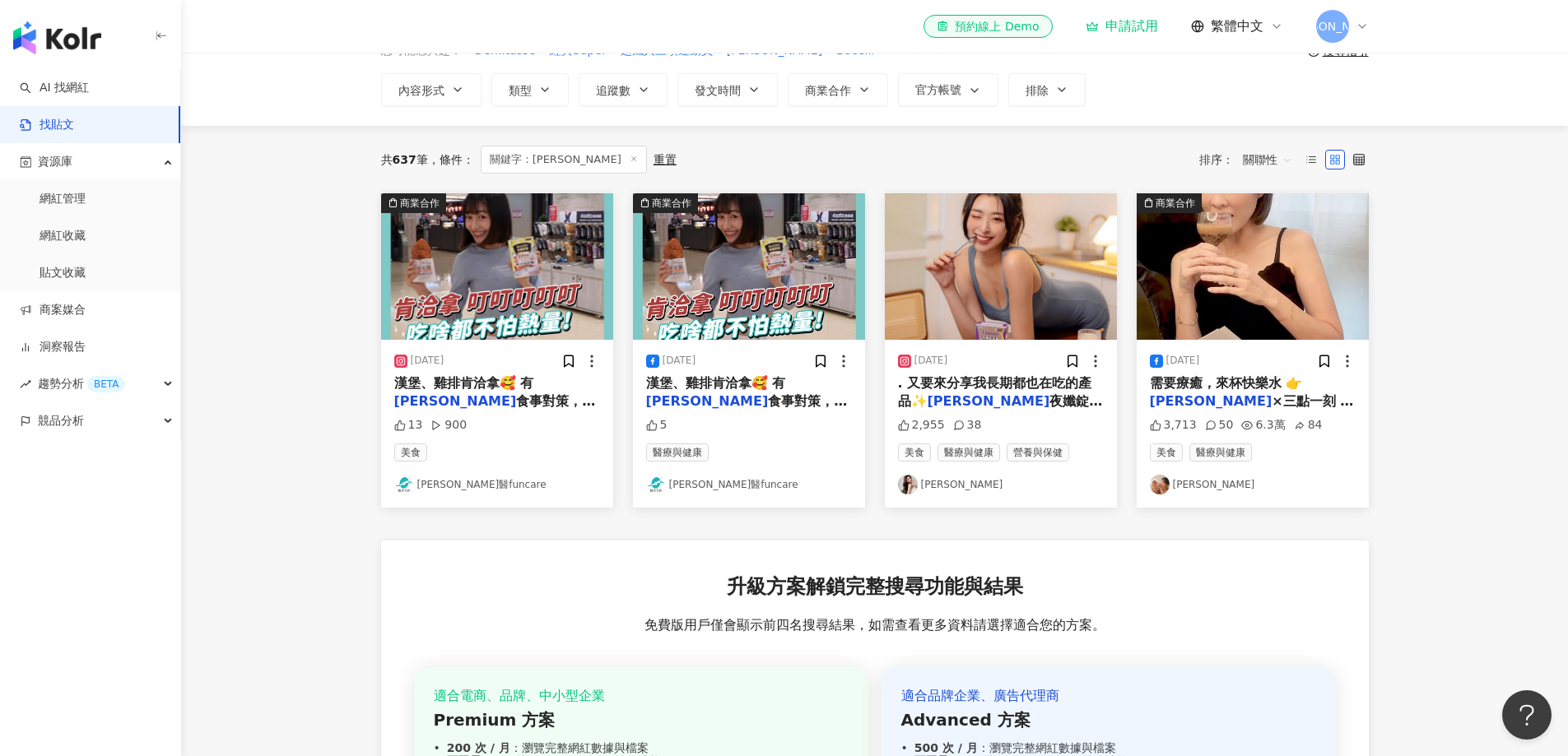
scroll to position [82, 0]
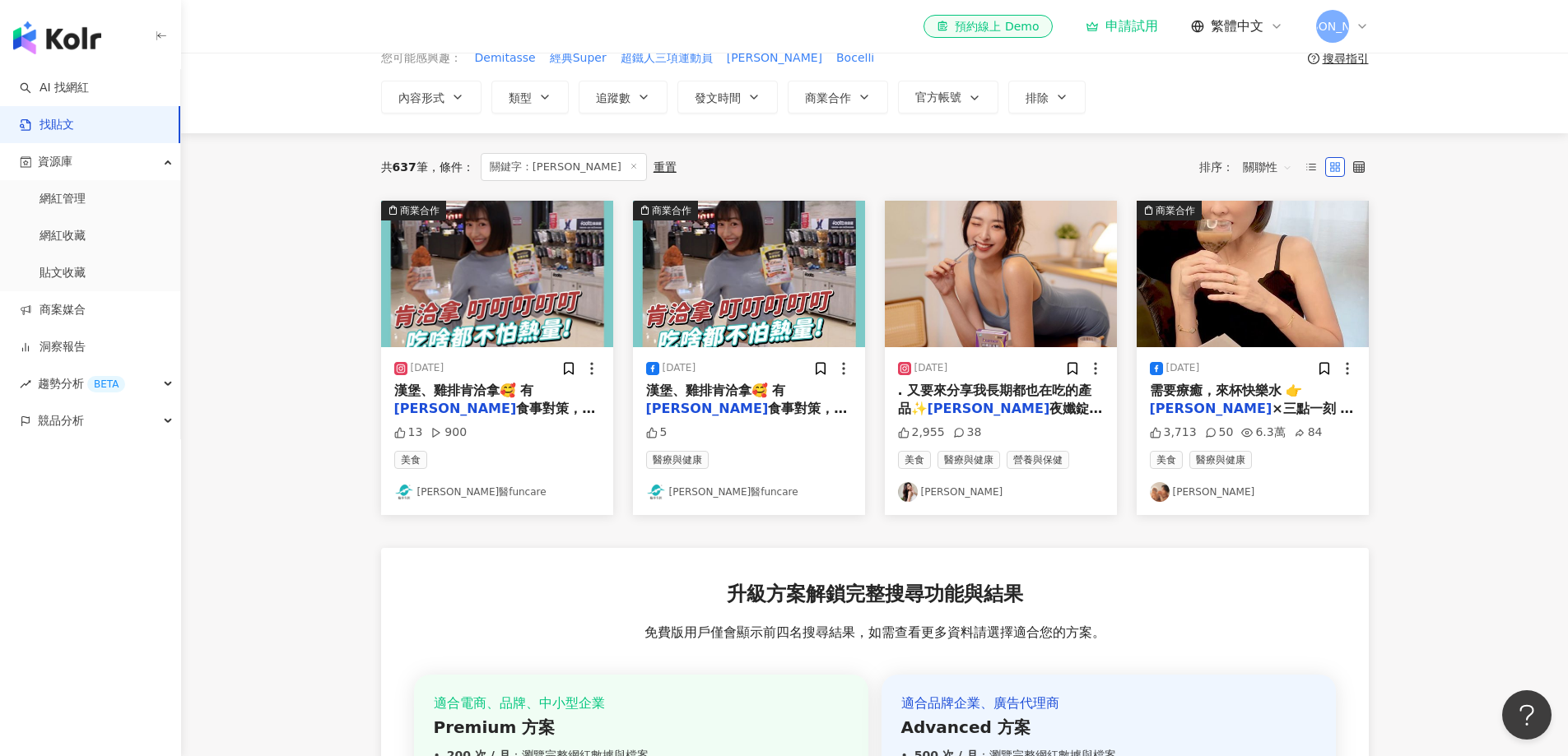
click at [949, 410] on mark "船井burner" at bounding box center [989, 409] width 123 height 16
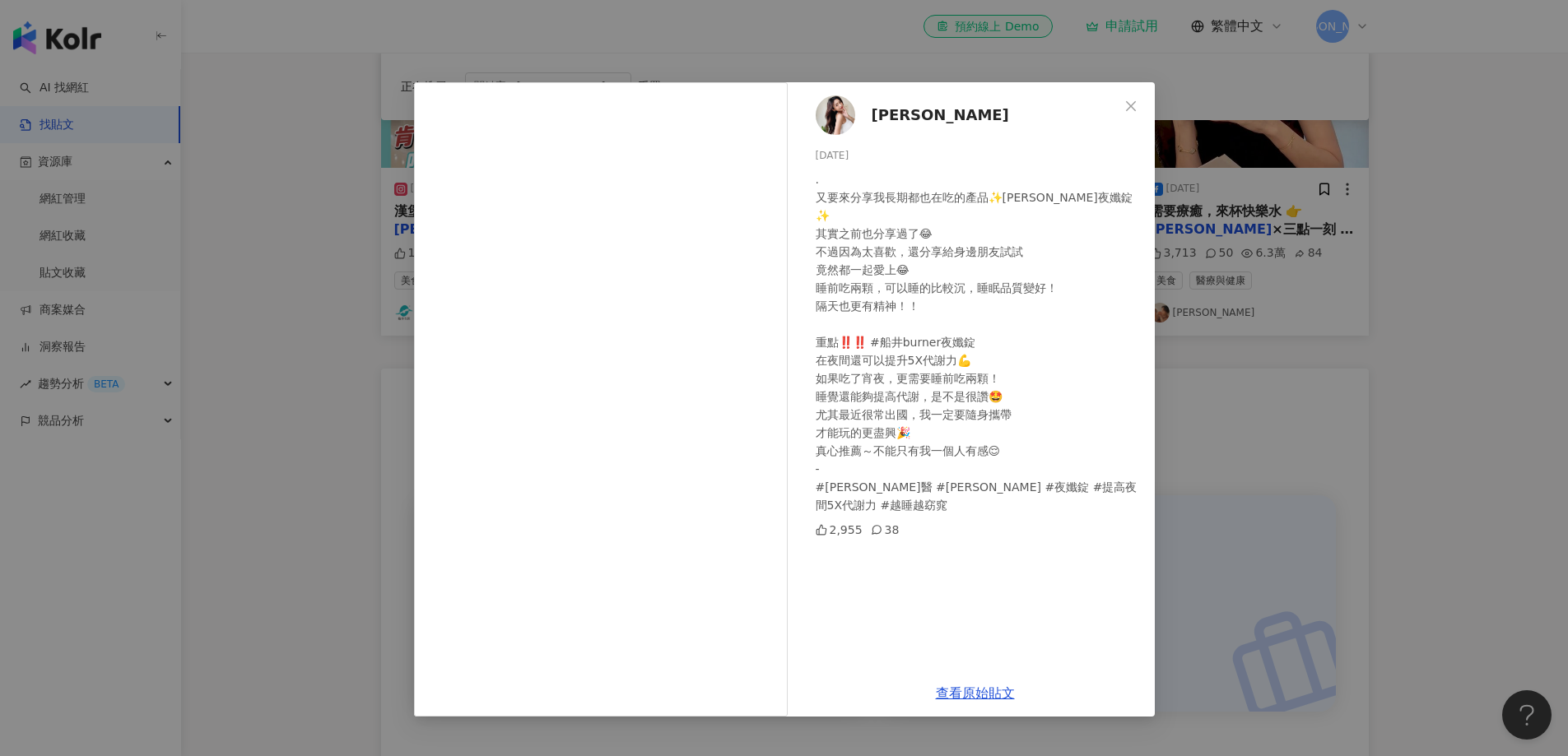
scroll to position [246, 0]
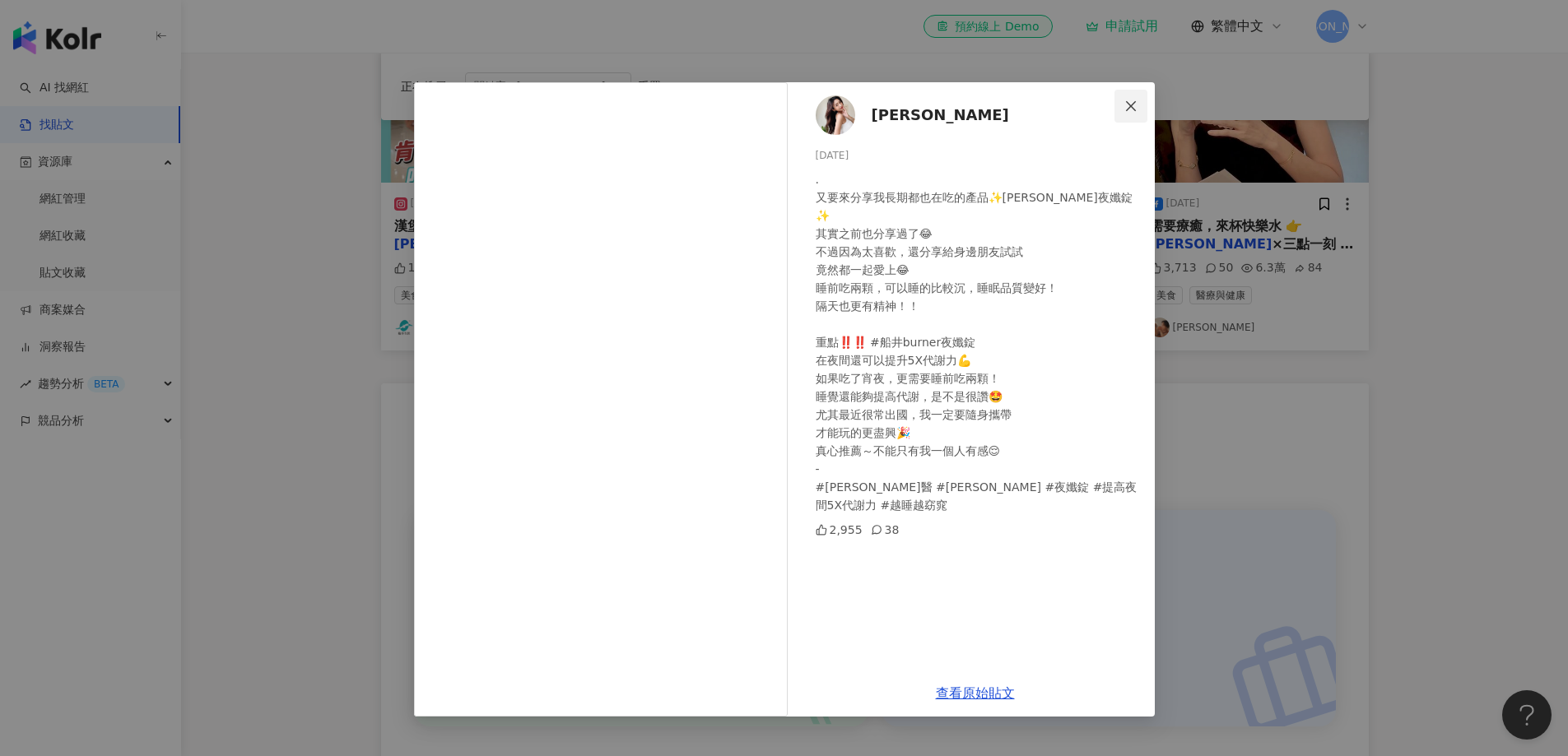
click at [1130, 111] on icon "close" at bounding box center [1130, 105] width 13 height 13
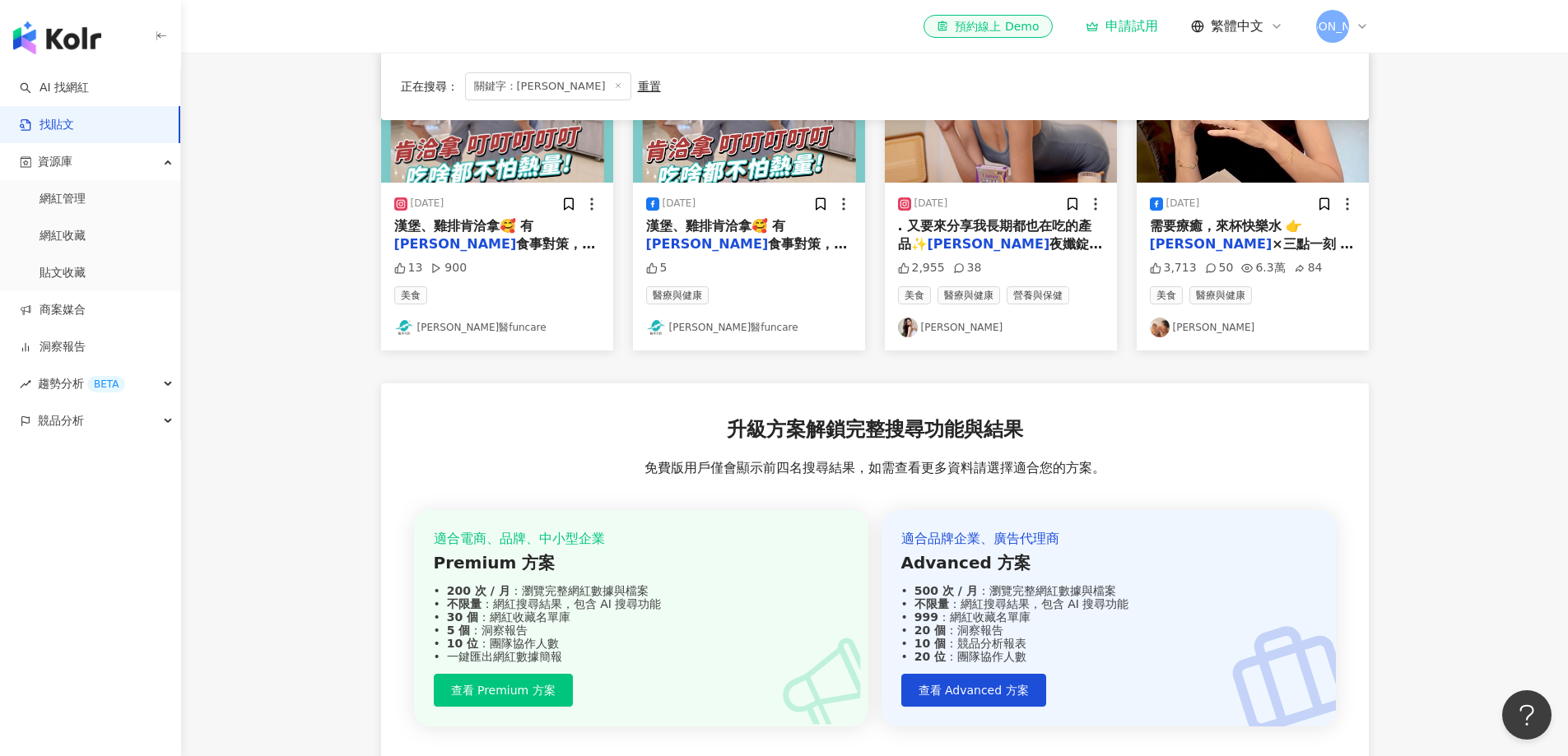
click at [1409, 328] on main "不分平台 ******** 台灣 搜尋 您可能感興趣： Demitasse 經典Super 超鐵人三項運動員 Eliza Bocelli 搜尋指引 內容形式 …" at bounding box center [874, 319] width 1386 height 1027
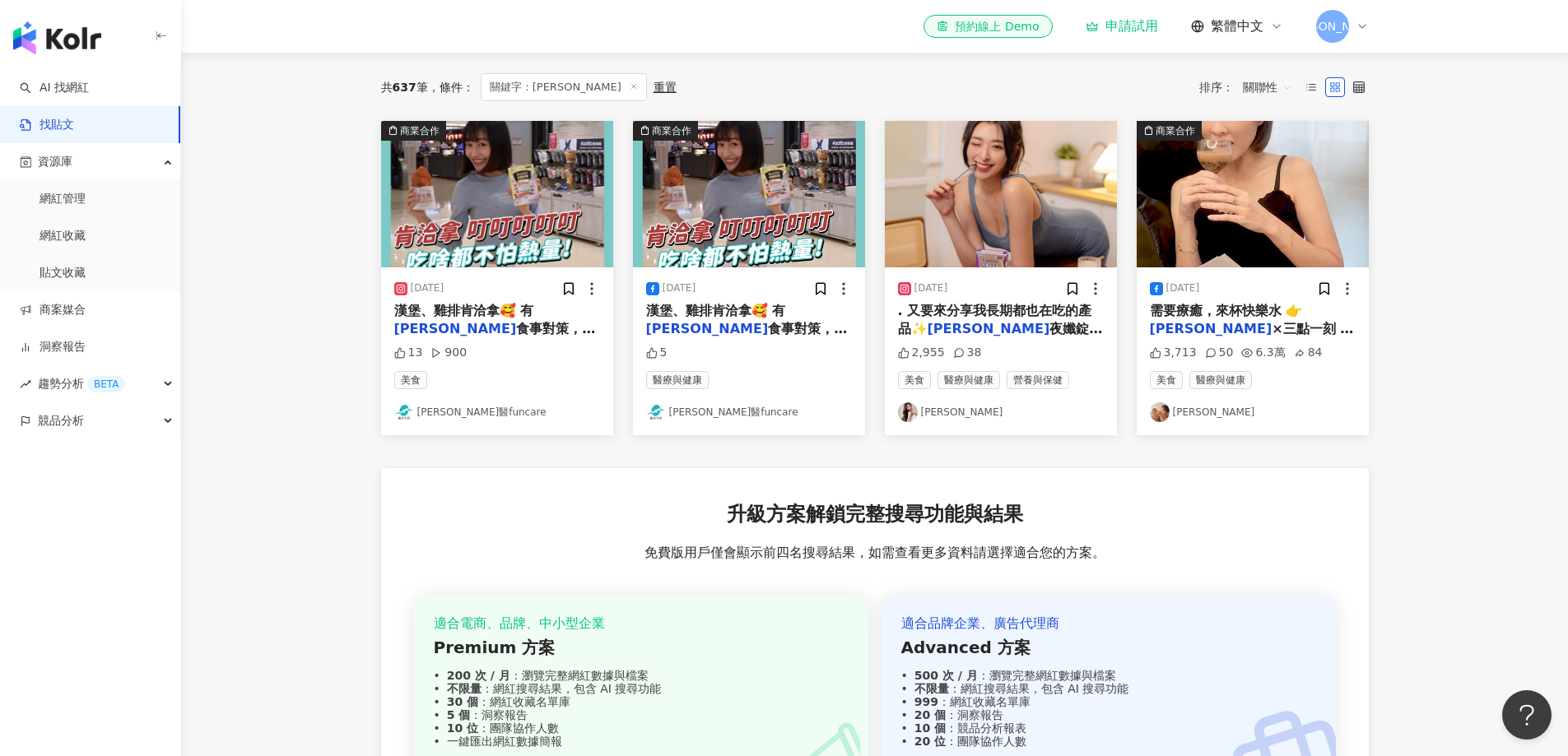
scroll to position [82, 0]
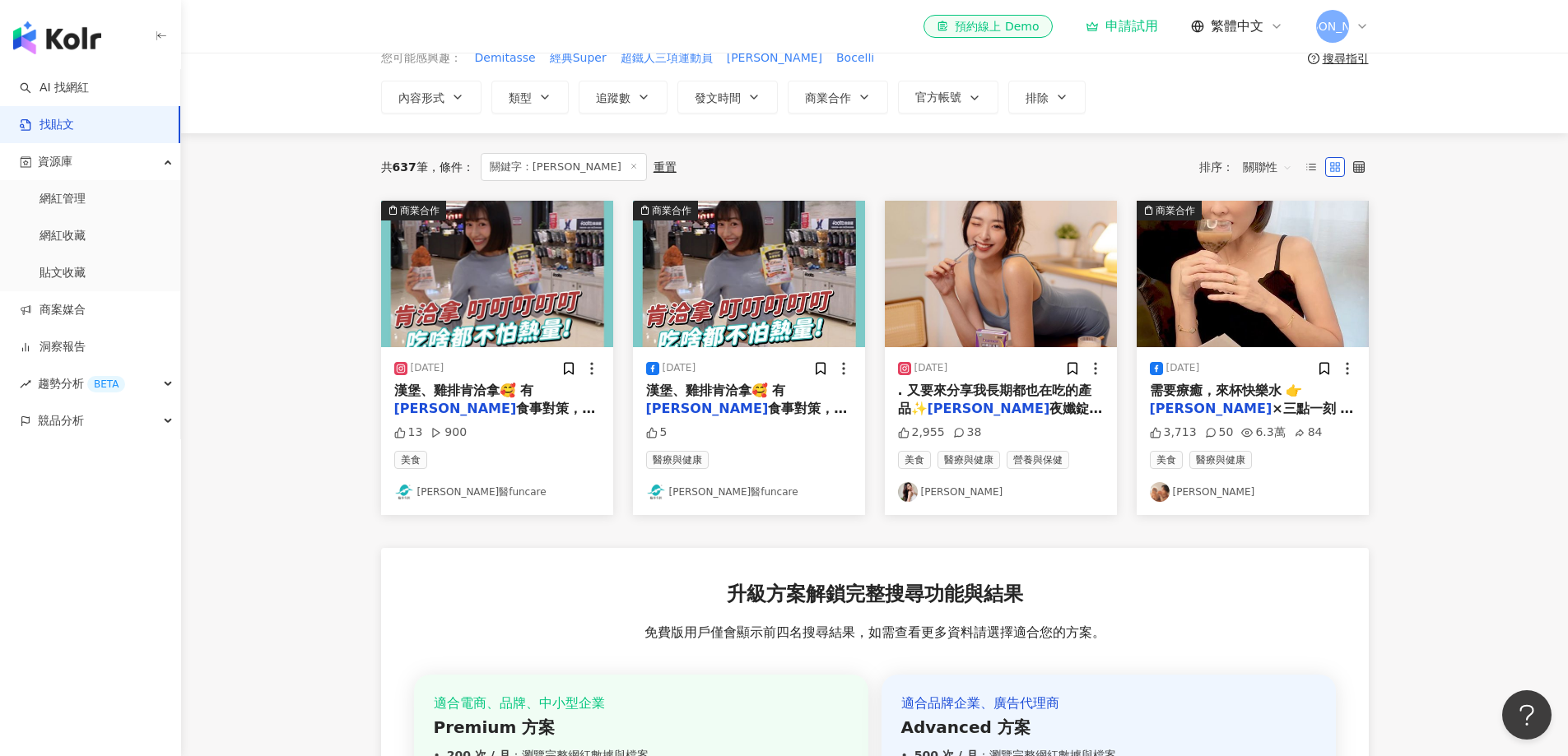
click at [1198, 413] on span "×三點一刻 =食事纖奶茶 最高認證，世界級好喝的珍奶 口味與市售手搖珍奶100%相同 但熱量卻只有148卡 一點負擔都沒有的珍奶 誰喝誰愛上❤️ 限時折扣中🛒…" at bounding box center [1251, 473] width 204 height 145
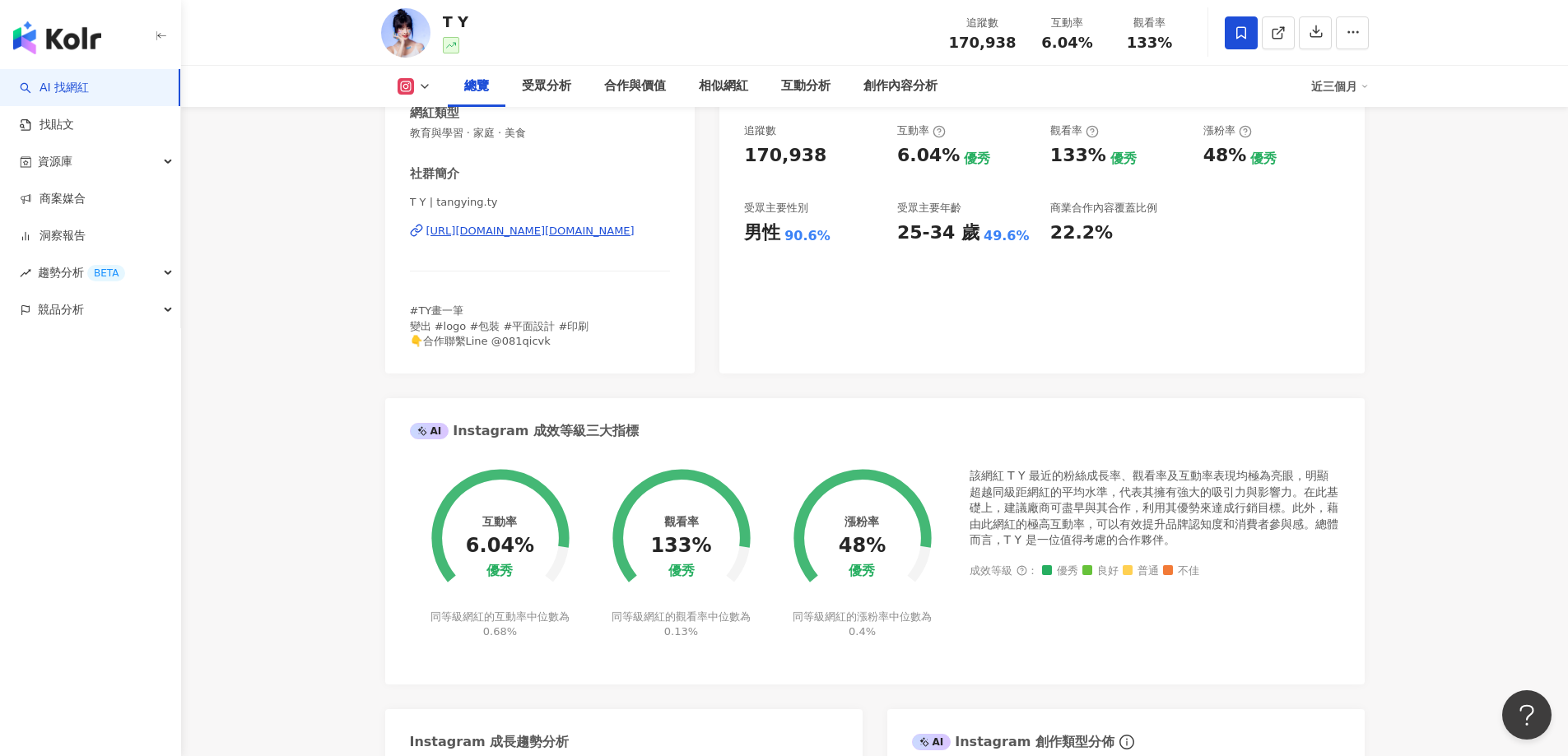
scroll to position [82, 0]
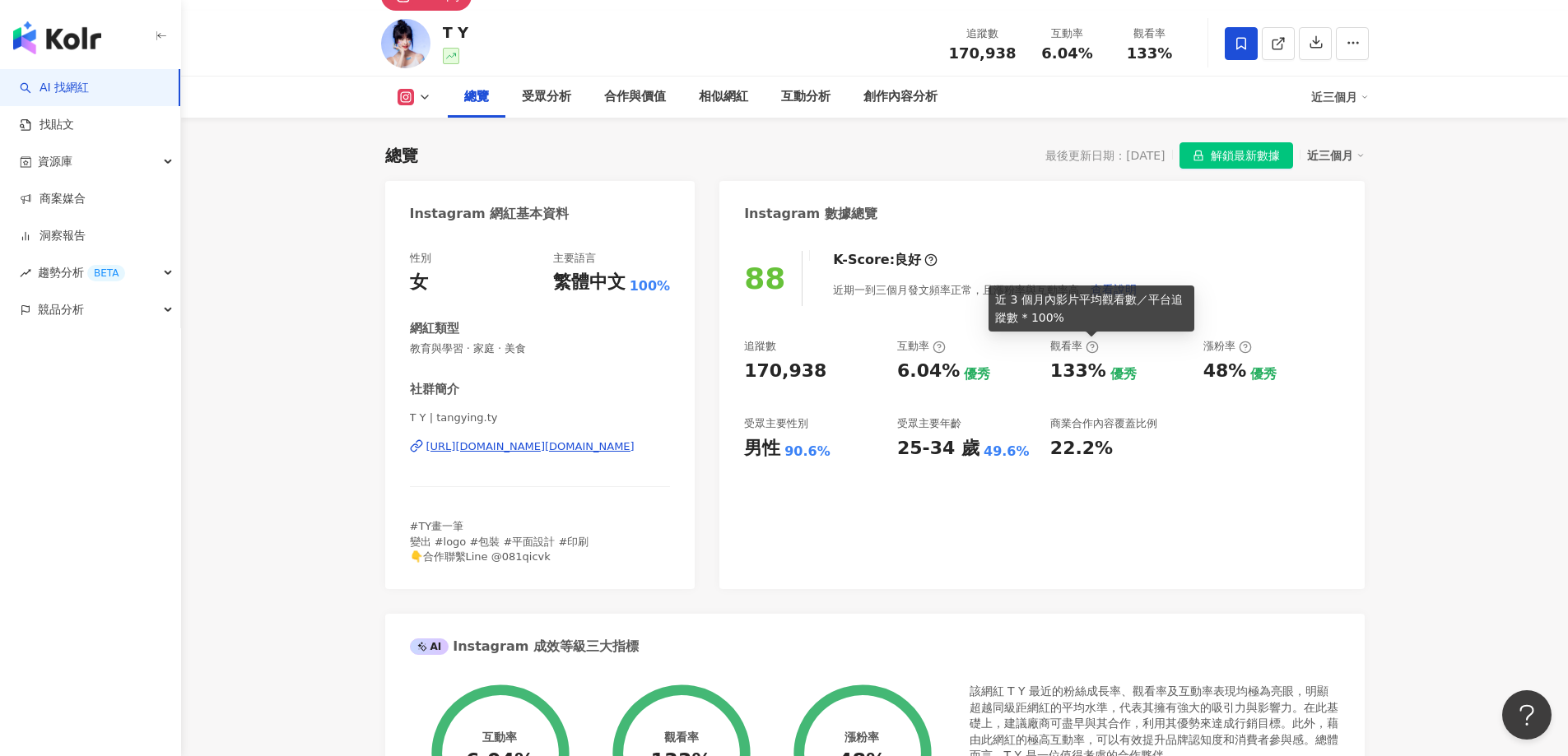
click at [1091, 350] on icon at bounding box center [1092, 346] width 13 height 13
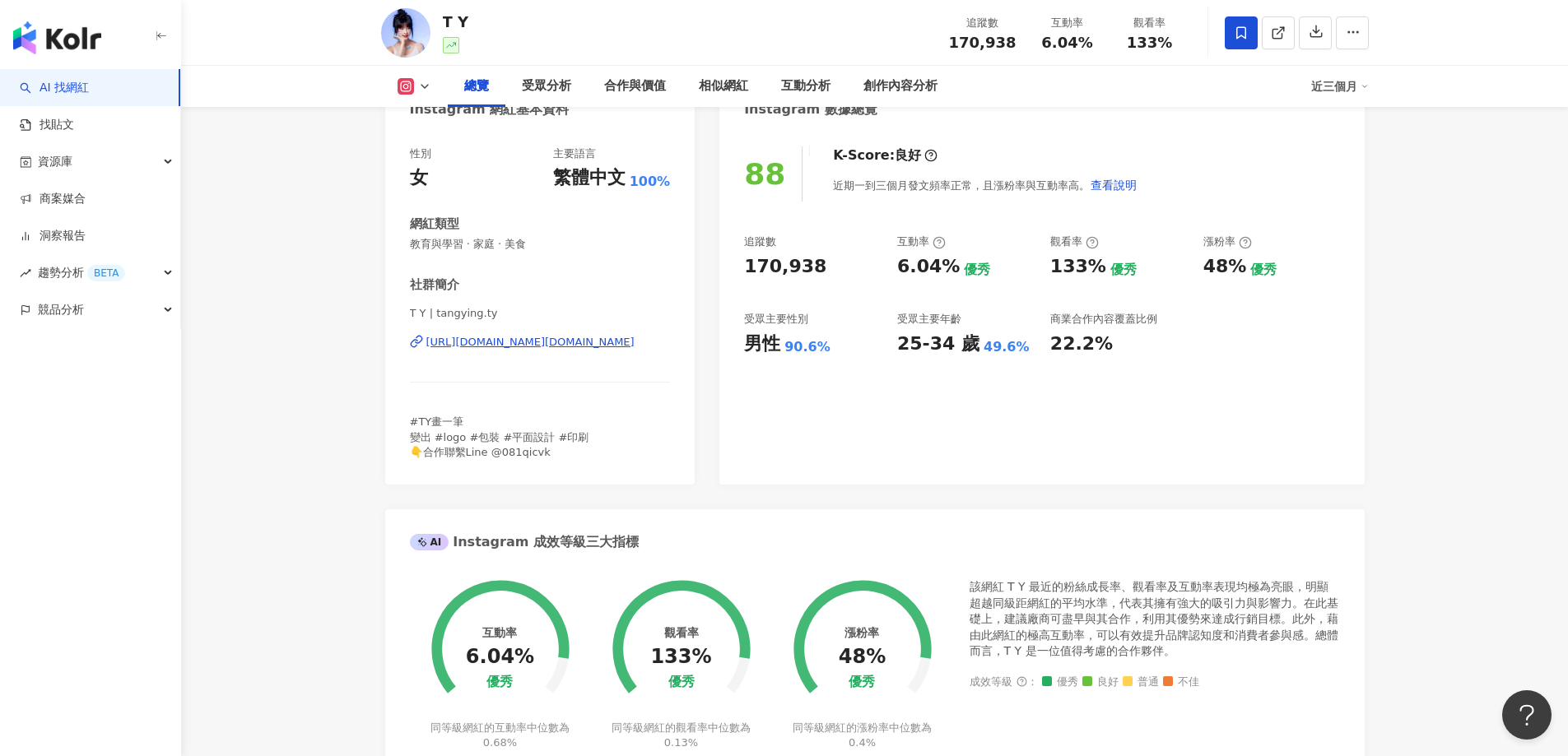
scroll to position [0, 0]
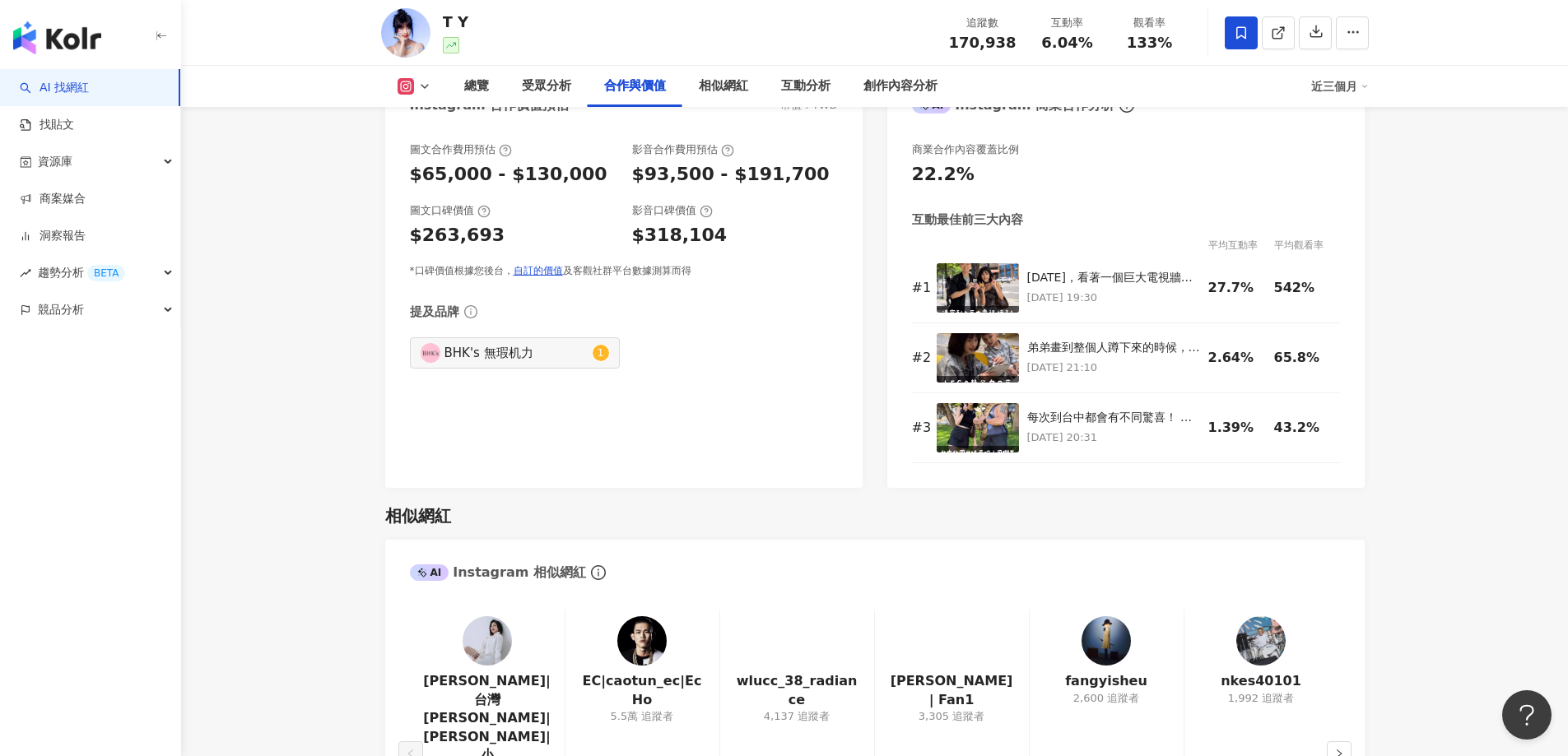
scroll to position [2221, 0]
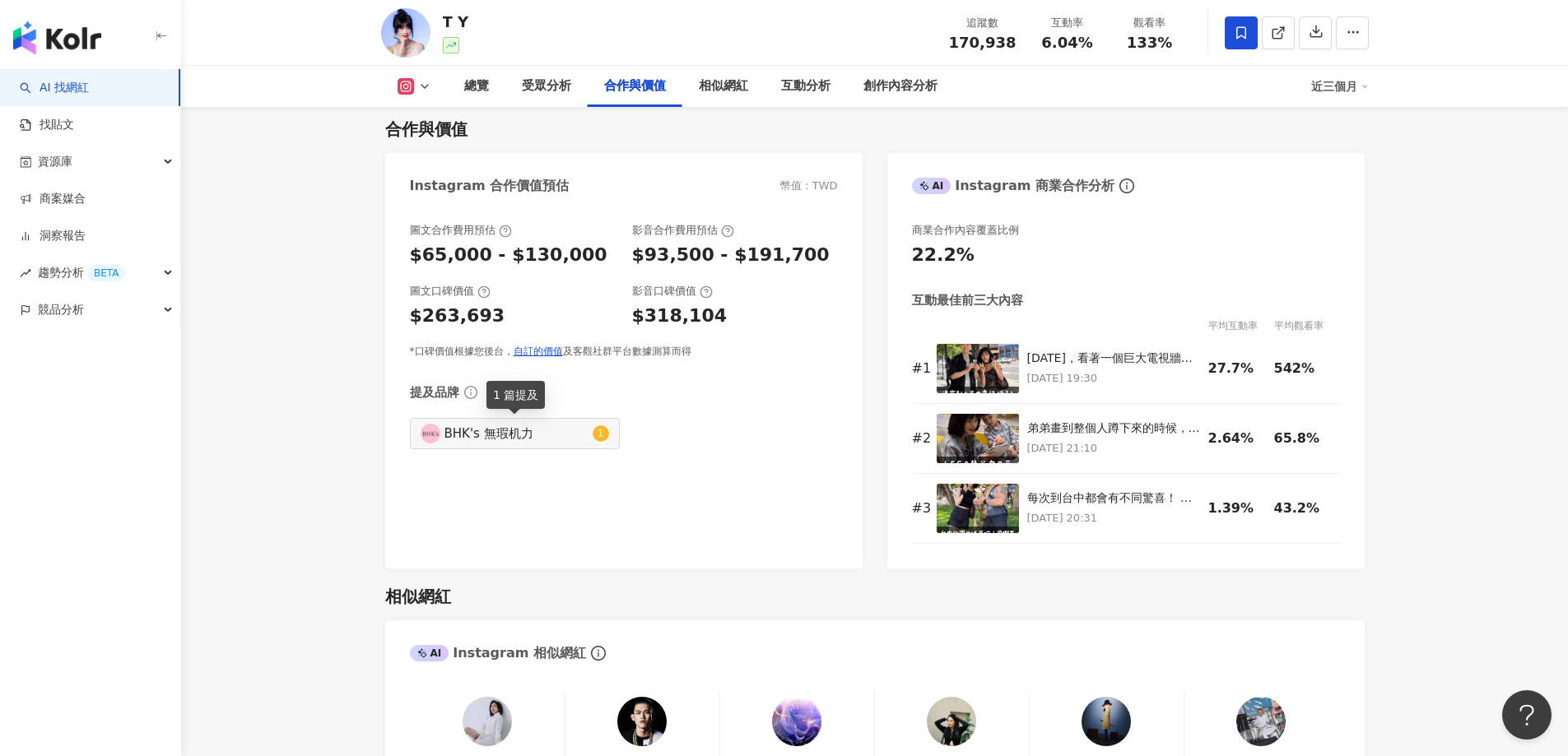
click at [484, 435] on div "BHK's 無瑕机力" at bounding box center [516, 433] width 144 height 18
type input "*******"
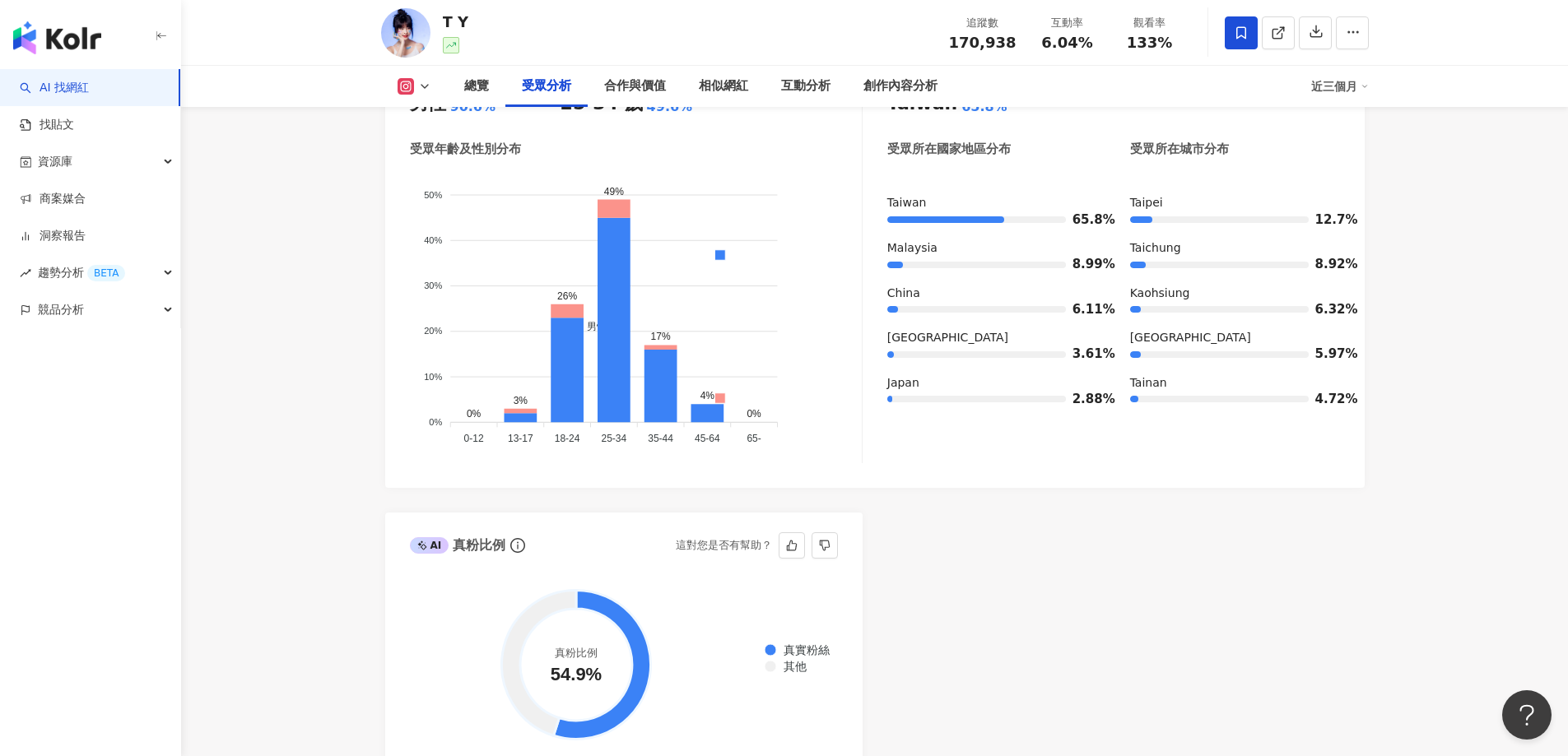
scroll to position [1480, 0]
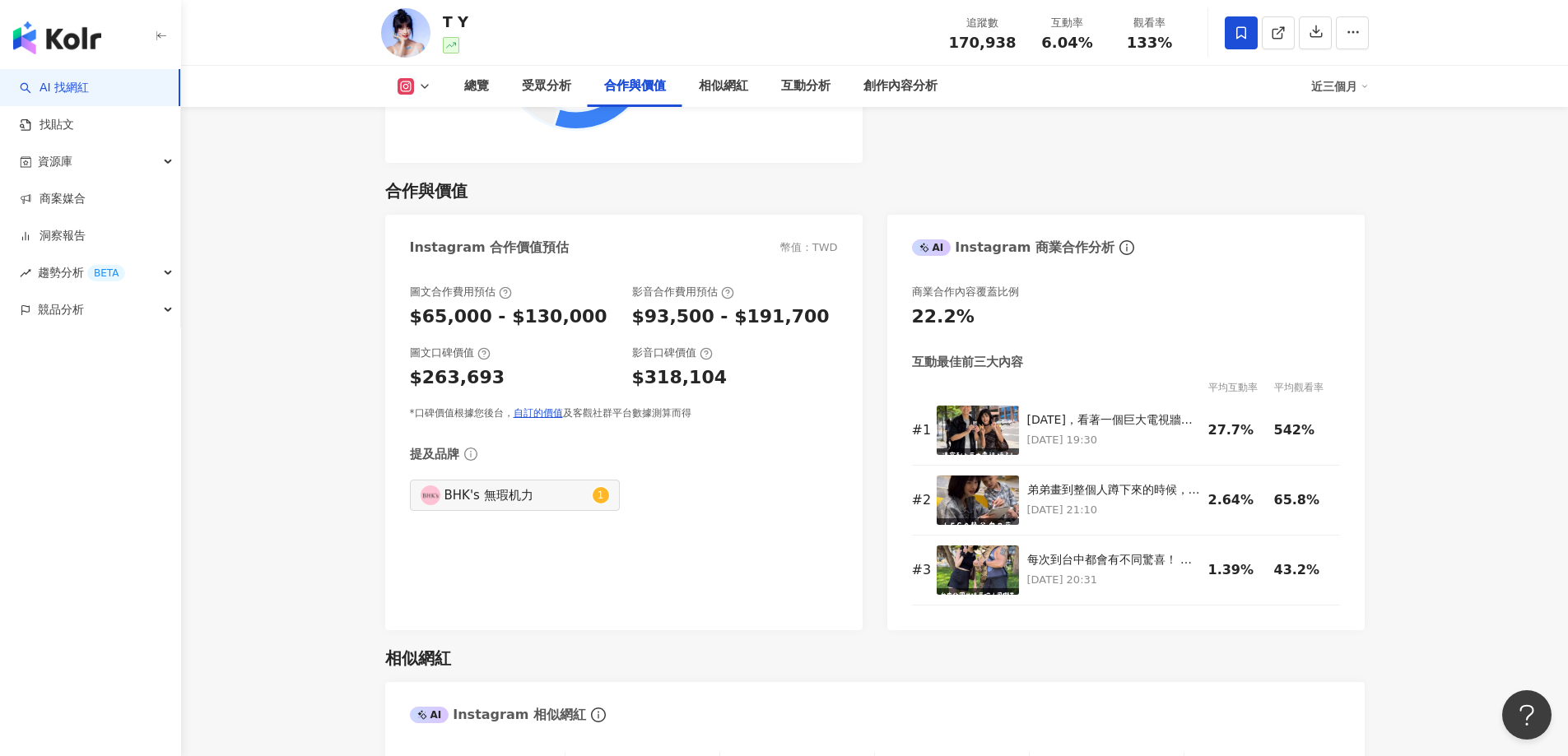
scroll to position [2303, 0]
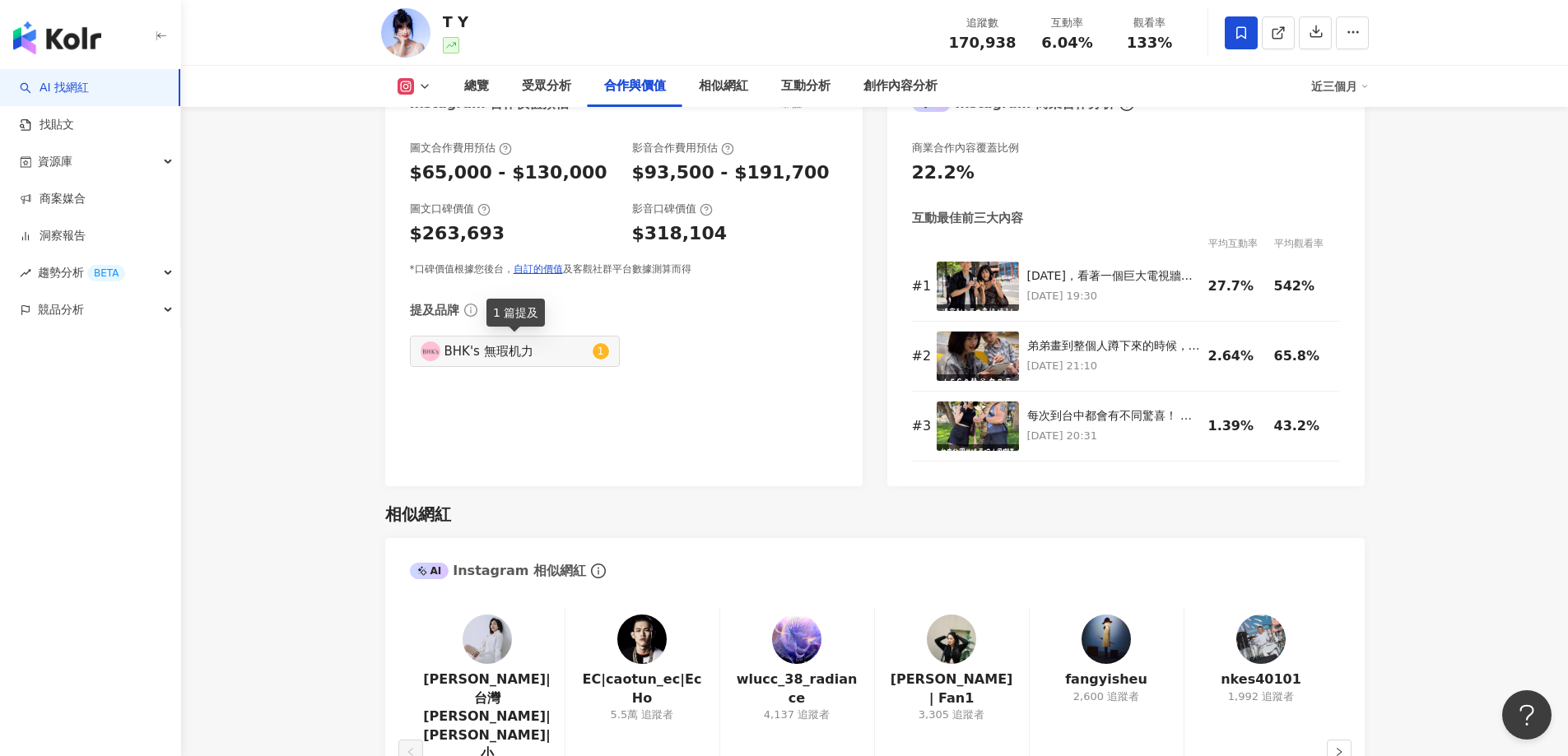
click at [495, 353] on div "BHK's 無瑕机力" at bounding box center [516, 351] width 144 height 18
type input "*******"
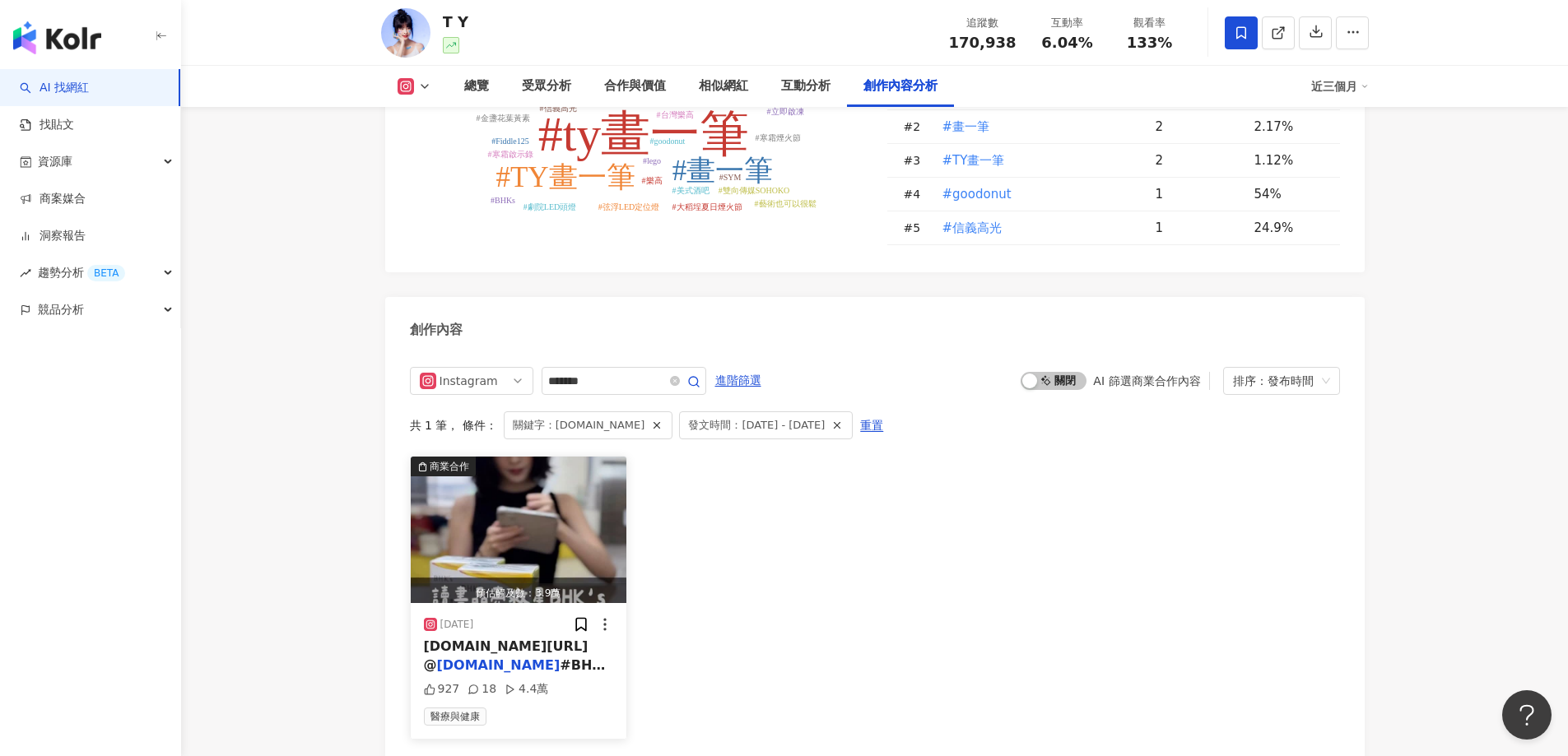
click at [508, 638] on span "[DOMAIN_NAME][URL] @" at bounding box center [506, 655] width 165 height 33
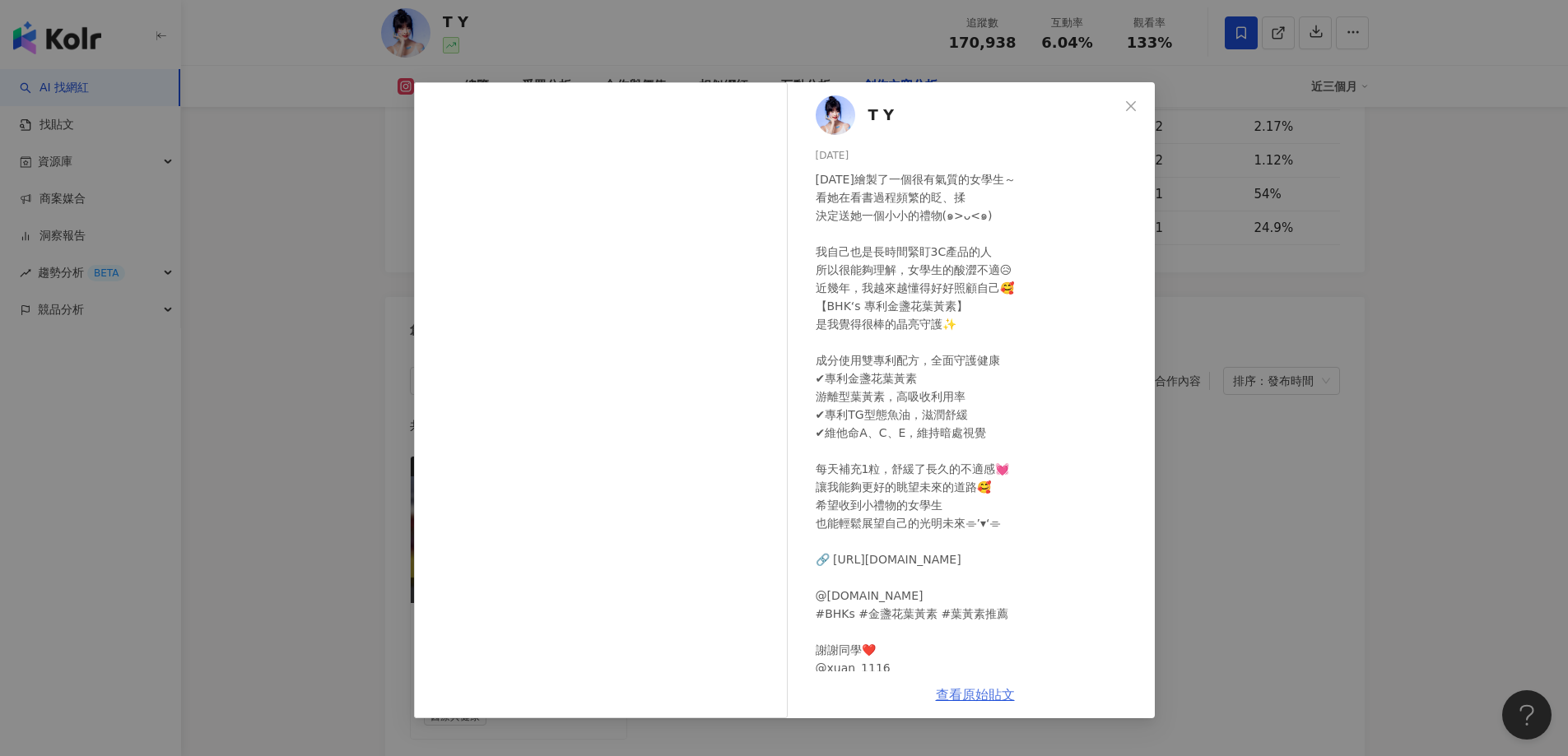
click at [1001, 701] on link "查看原始貼文" at bounding box center [975, 695] width 79 height 16
